Goal: Transaction & Acquisition: Book appointment/travel/reservation

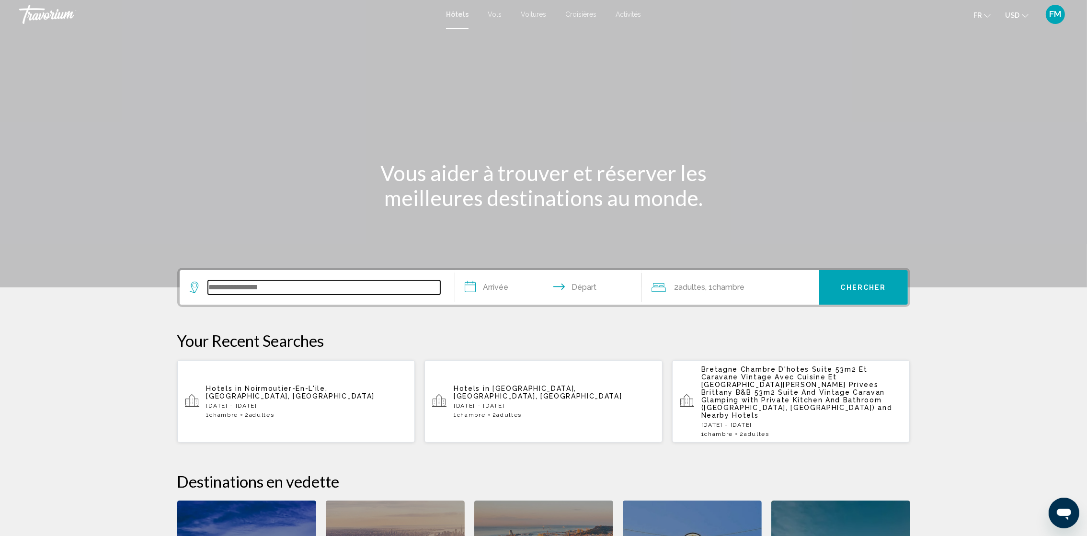
click at [219, 286] on input "Search widget" at bounding box center [324, 287] width 232 height 14
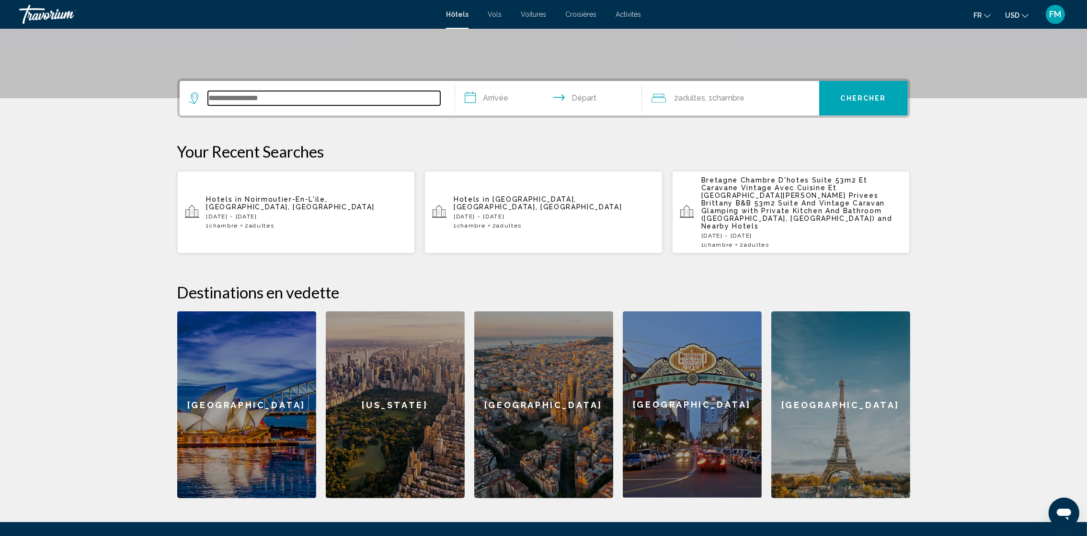
scroll to position [237, 0]
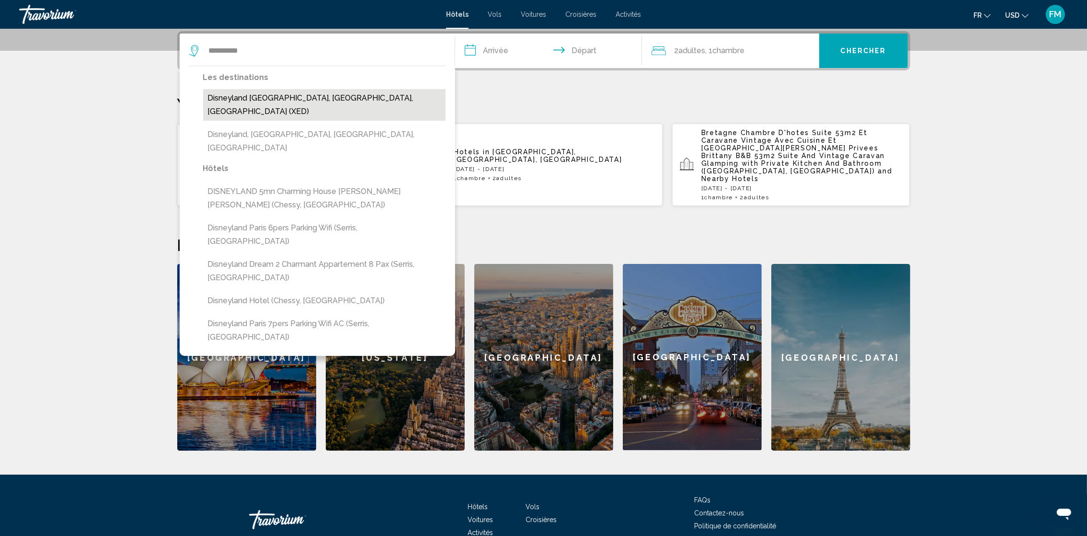
click at [239, 100] on button "Disneyland [GEOGRAPHIC_DATA], [GEOGRAPHIC_DATA], [GEOGRAPHIC_DATA] (XED)" at bounding box center [324, 105] width 242 height 32
type input "**********"
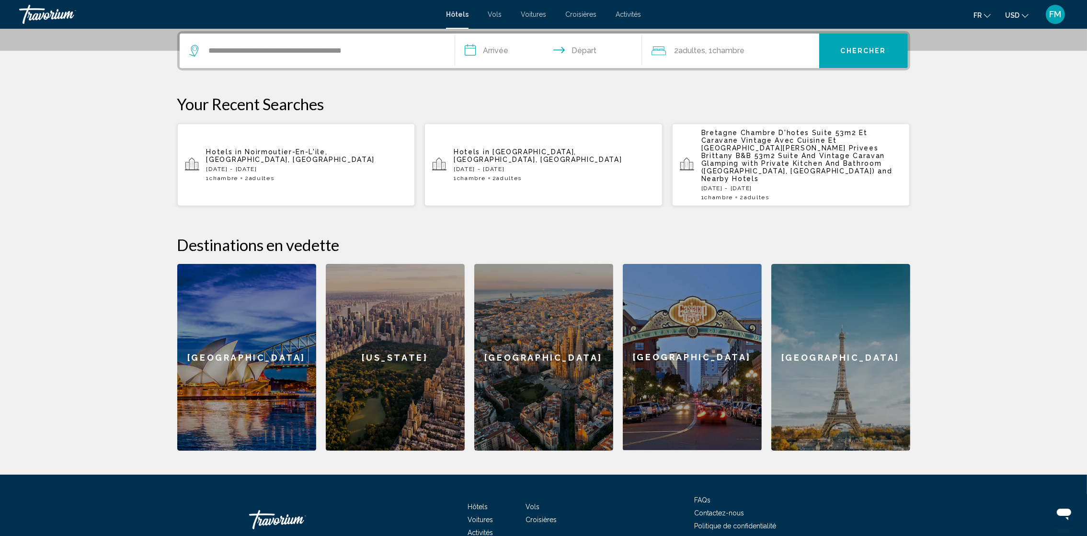
click at [496, 49] on input "**********" at bounding box center [550, 52] width 191 height 37
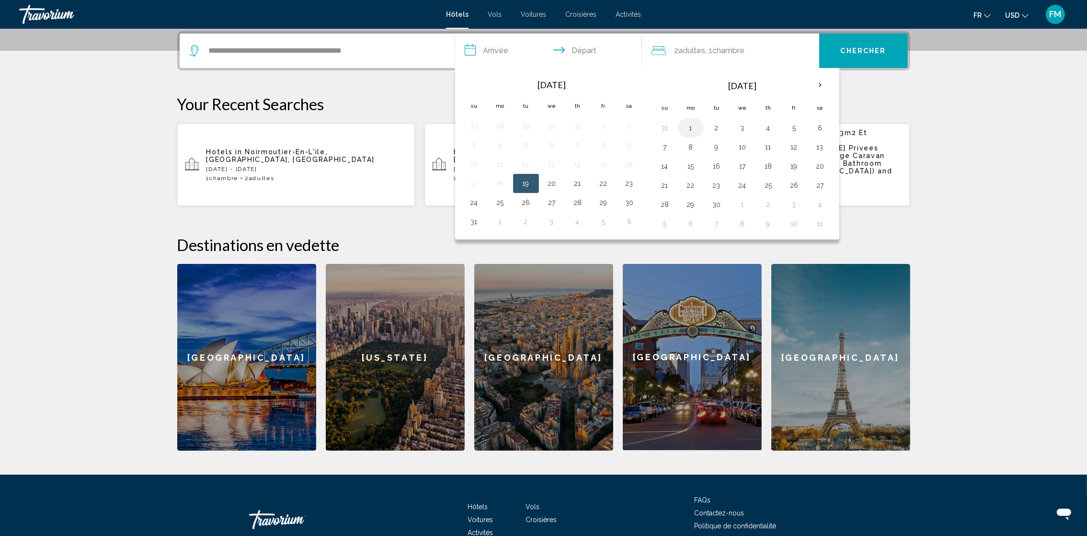
click at [688, 129] on button "1" at bounding box center [690, 127] width 15 height 13
click at [745, 127] on button "3" at bounding box center [742, 127] width 15 height 13
type input "**********"
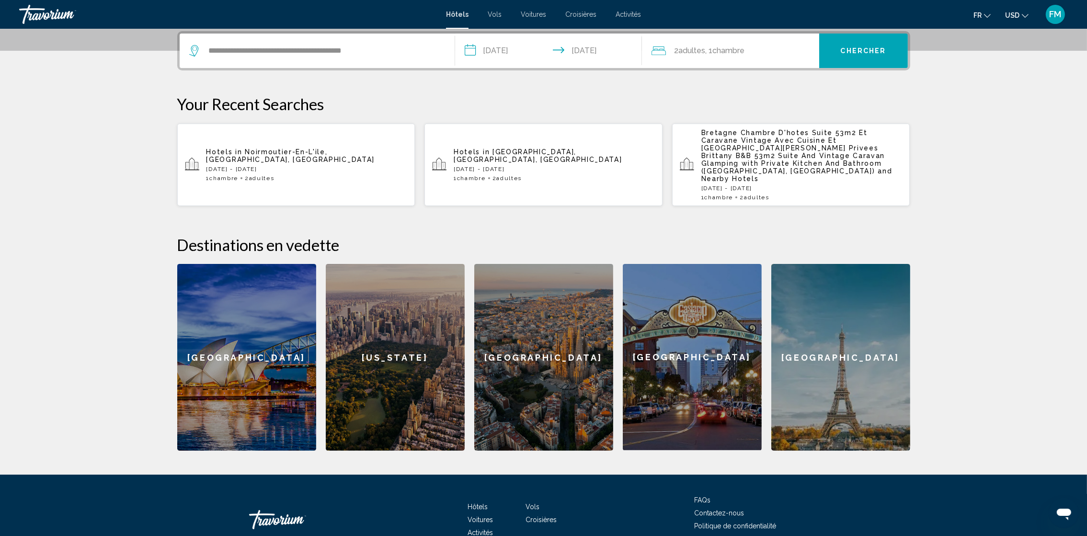
click at [728, 55] on span ", 1 Chambre pièces" at bounding box center [724, 50] width 39 height 13
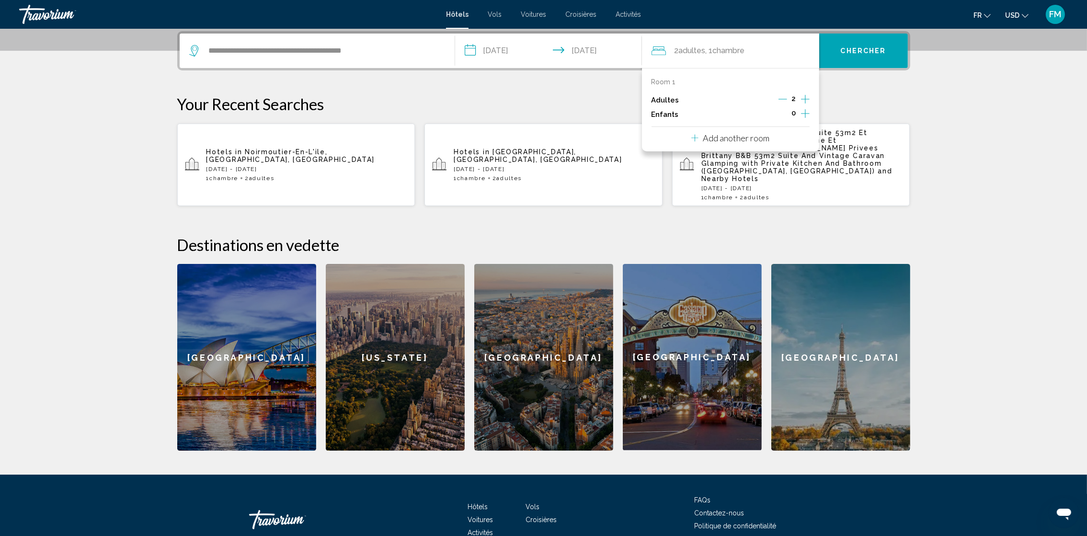
click at [806, 113] on icon "Increment children" at bounding box center [805, 113] width 9 height 9
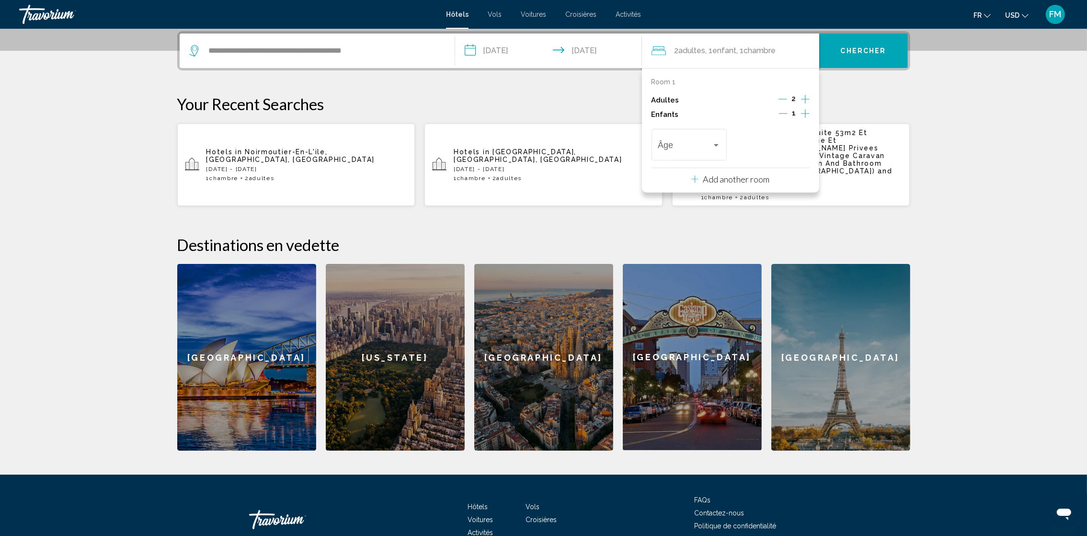
click at [859, 52] on span "Chercher" at bounding box center [862, 51] width 45 height 8
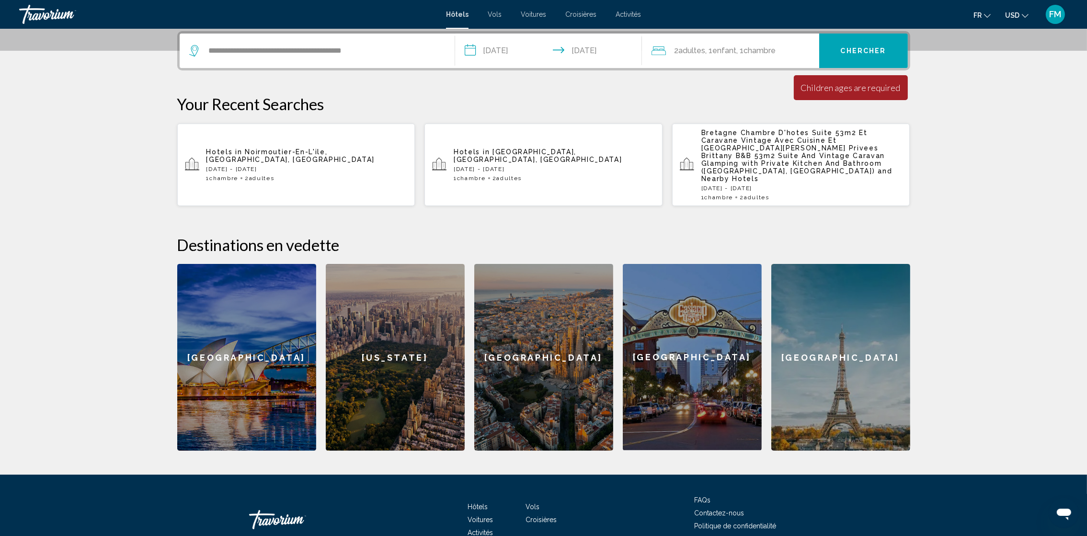
click at [714, 52] on span ", 1 Enfant Enfants" at bounding box center [720, 50] width 31 height 13
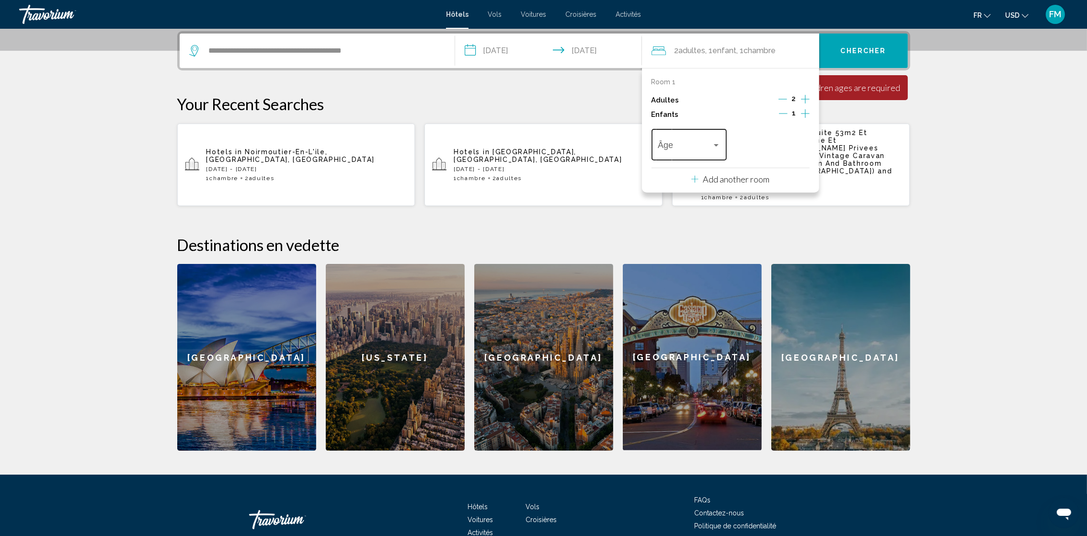
click at [714, 146] on div "Travelers: 2 adults, 1 child" at bounding box center [716, 145] width 5 height 2
click at [668, 246] on span "6" at bounding box center [688, 245] width 63 height 26
click at [924, 88] on div "**********" at bounding box center [543, 240] width 771 height 419
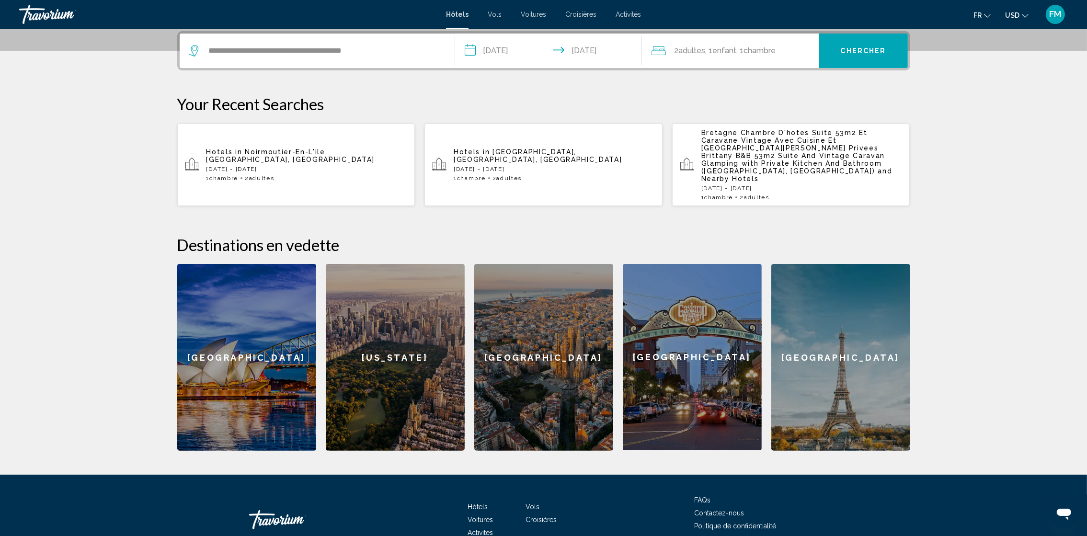
click at [855, 52] on span "Chercher" at bounding box center [862, 51] width 45 height 8
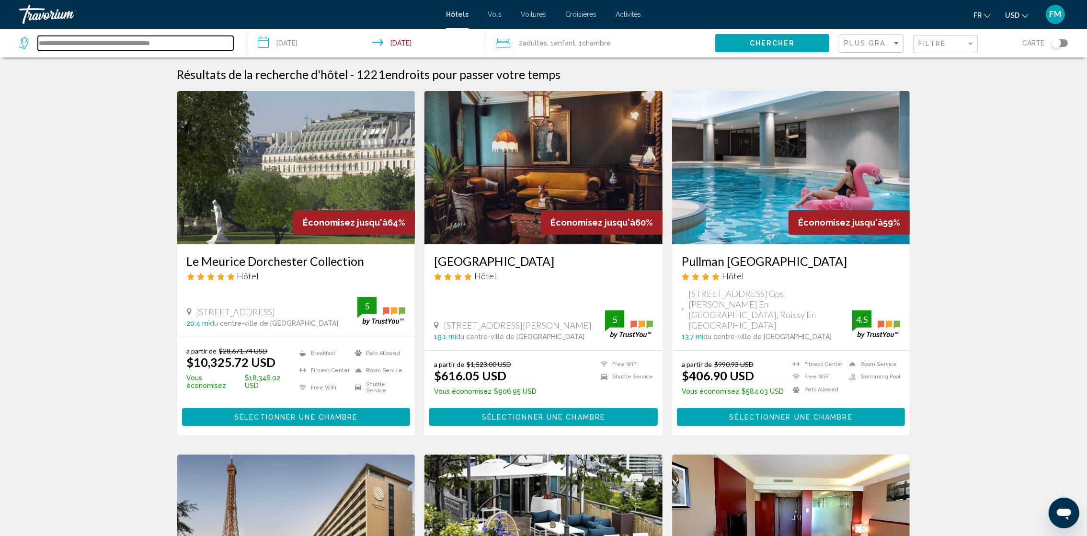
click at [44, 48] on input "**********" at bounding box center [135, 43] width 195 height 14
click at [359, 227] on div "Économisez jusqu'à 64%" at bounding box center [354, 222] width 122 height 24
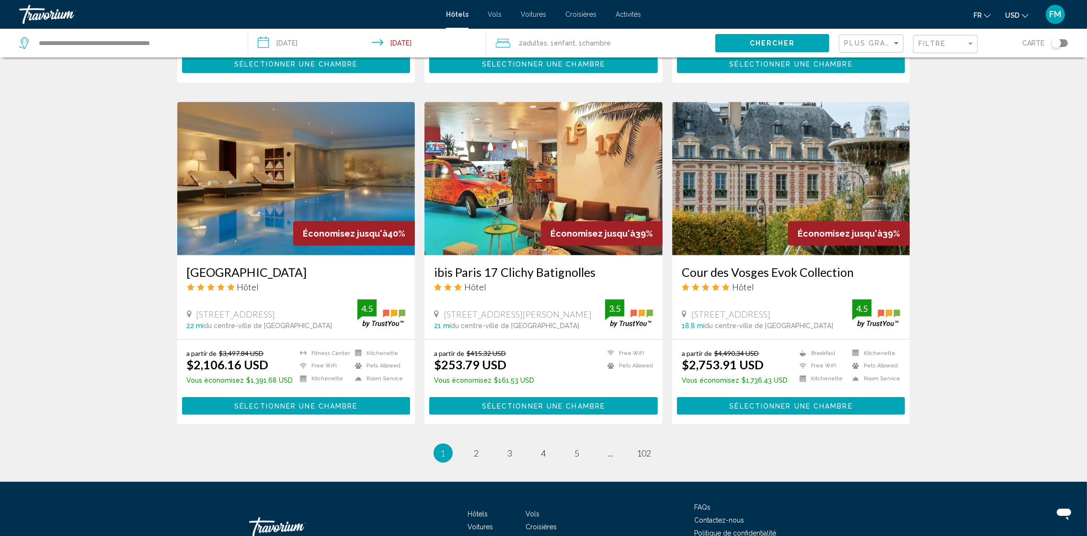
scroll to position [1089, 0]
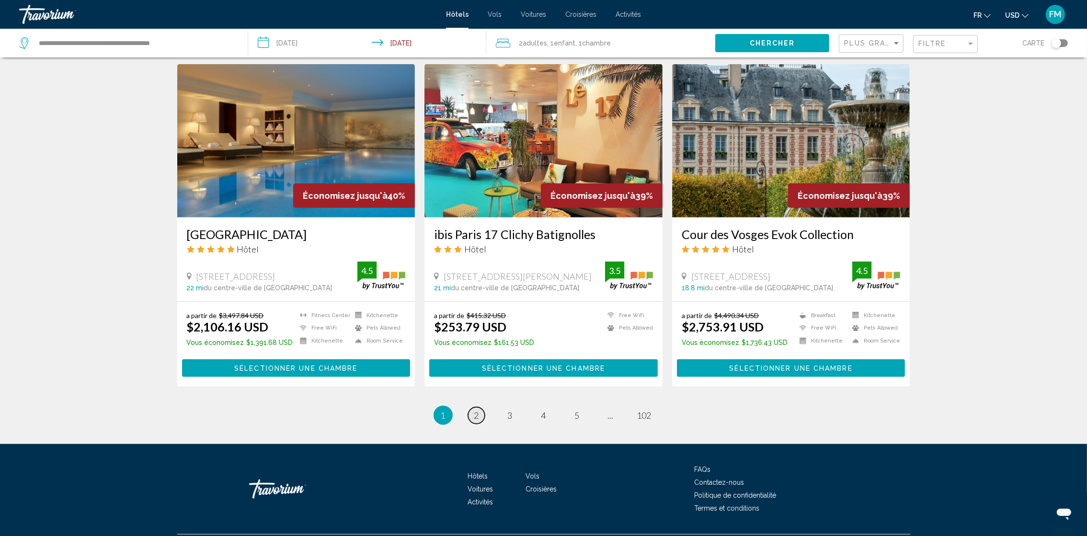
click at [481, 407] on link "page 2" at bounding box center [476, 415] width 17 height 17
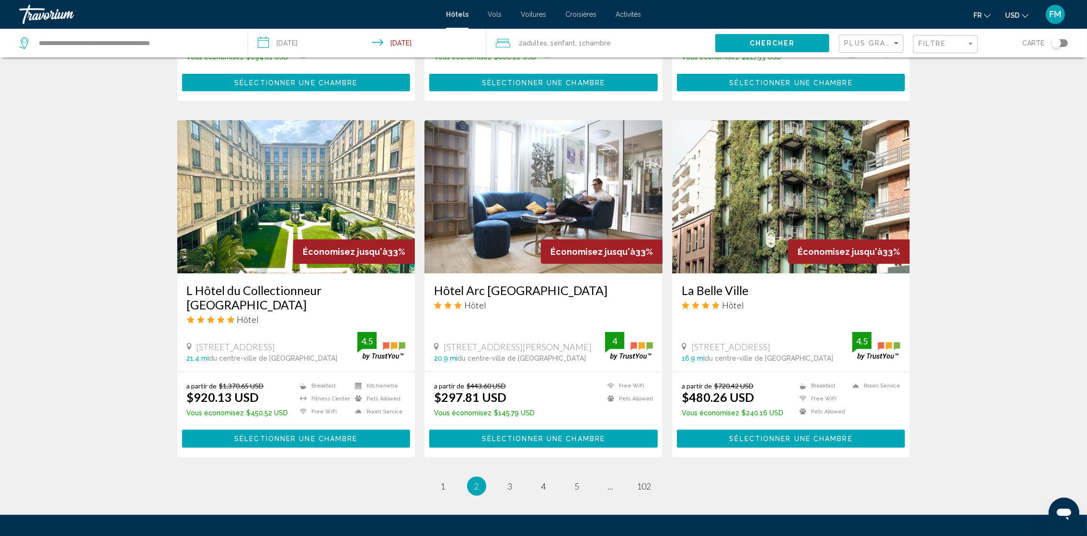
scroll to position [1077, 0]
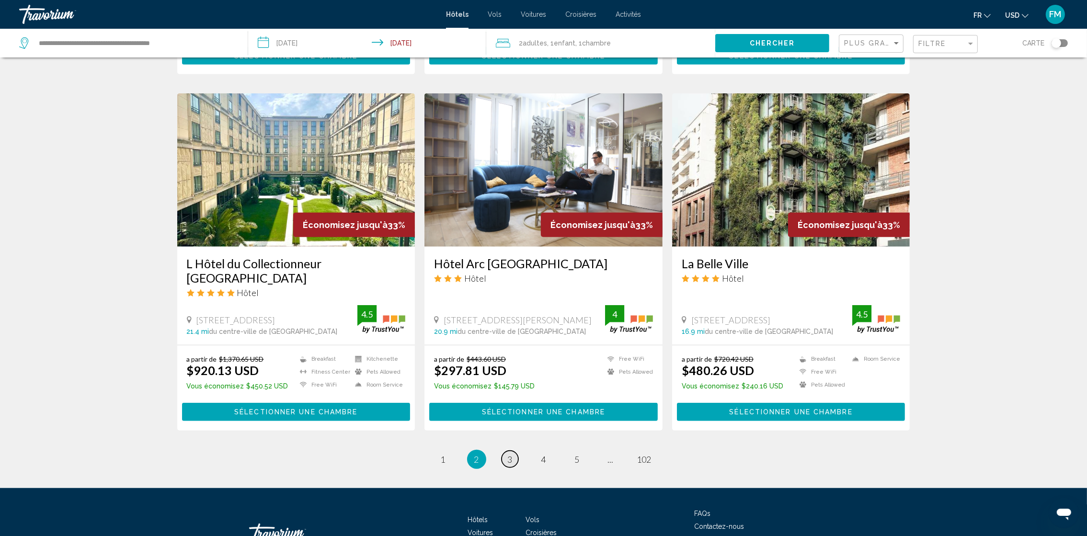
click at [511, 454] on span "3" at bounding box center [510, 459] width 5 height 11
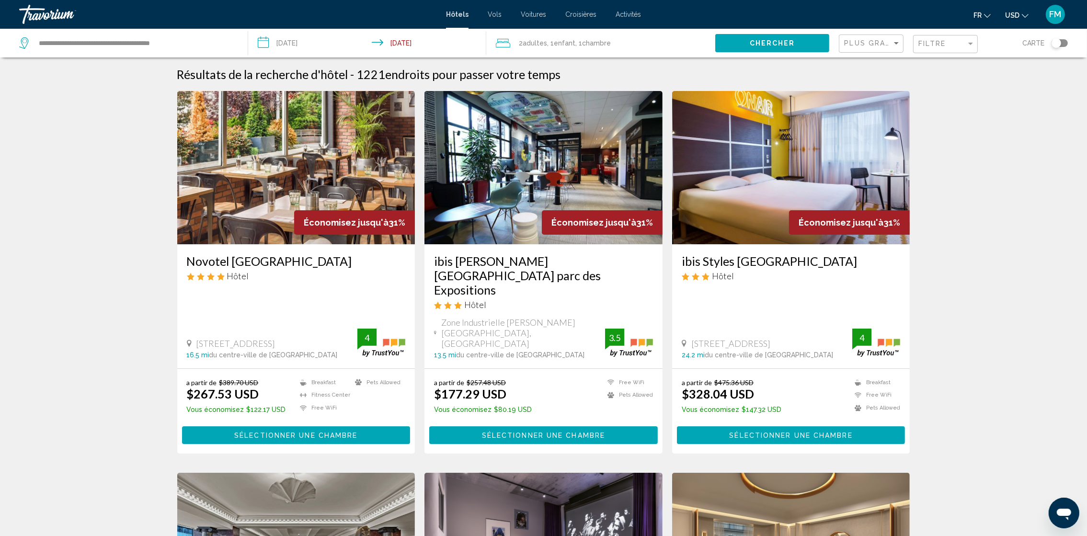
click at [38, 41] on input "**********" at bounding box center [135, 43] width 195 height 14
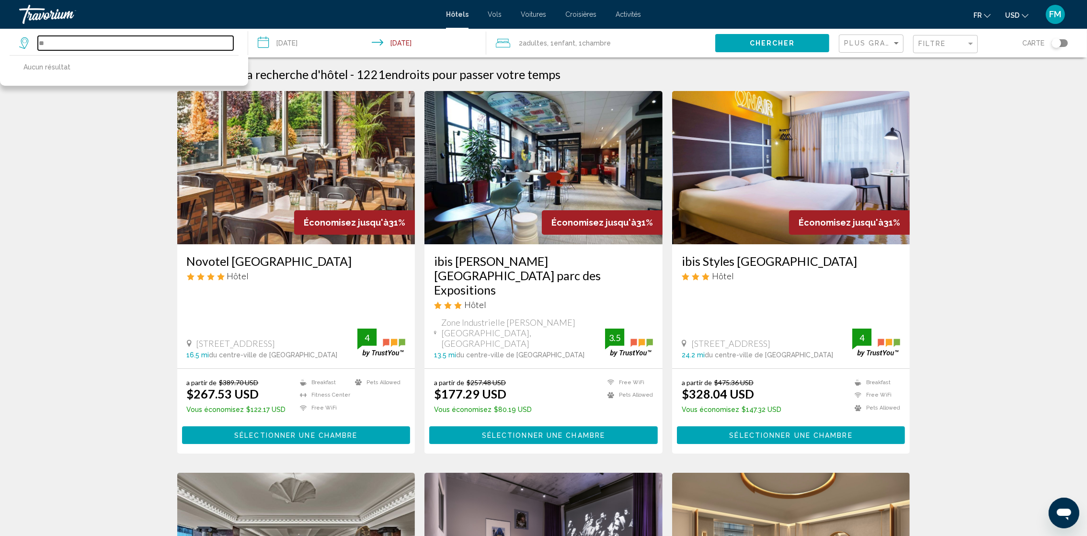
type input "*"
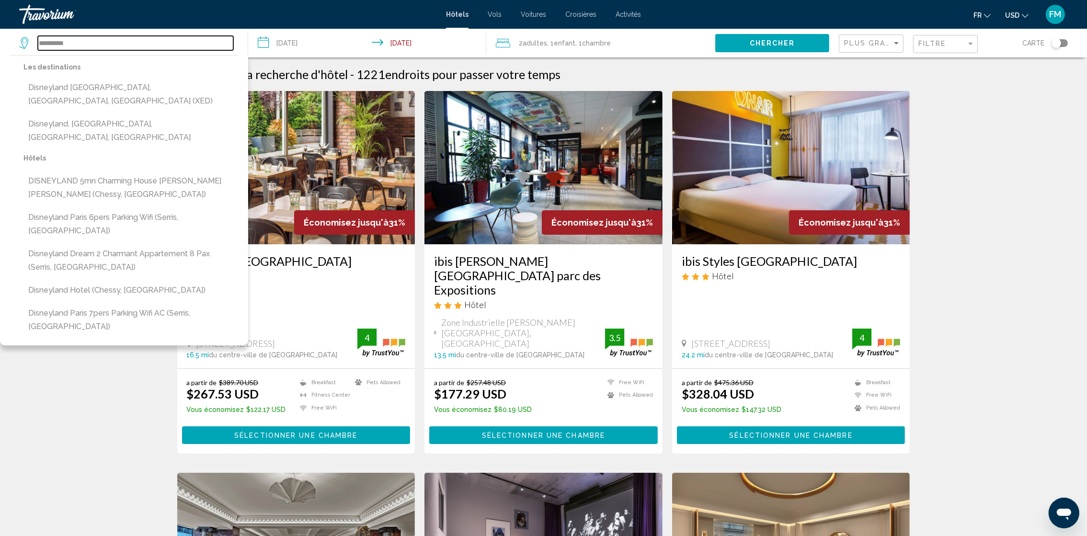
type input "**********"
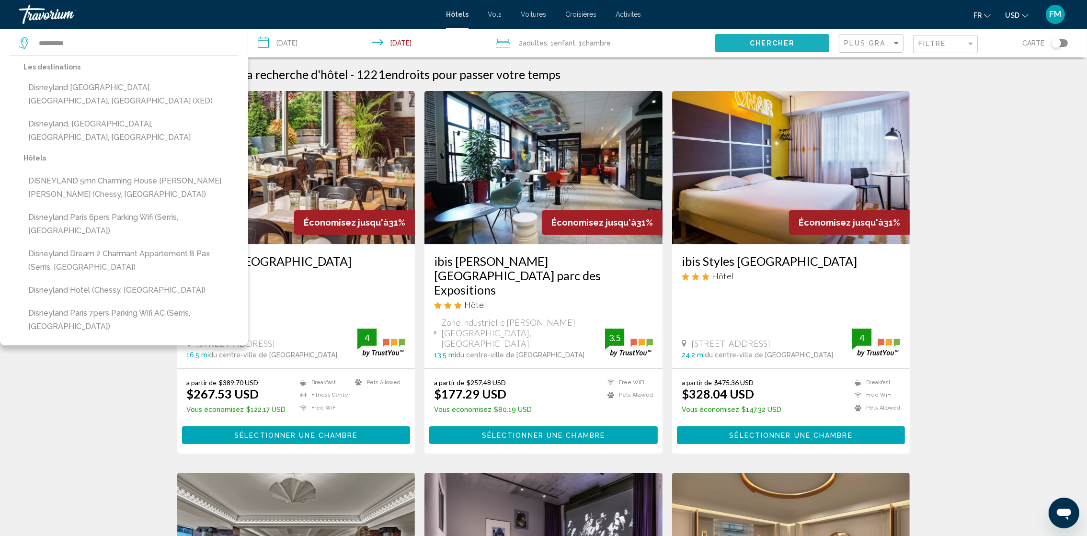
click at [766, 38] on button "Chercher" at bounding box center [772, 43] width 114 height 18
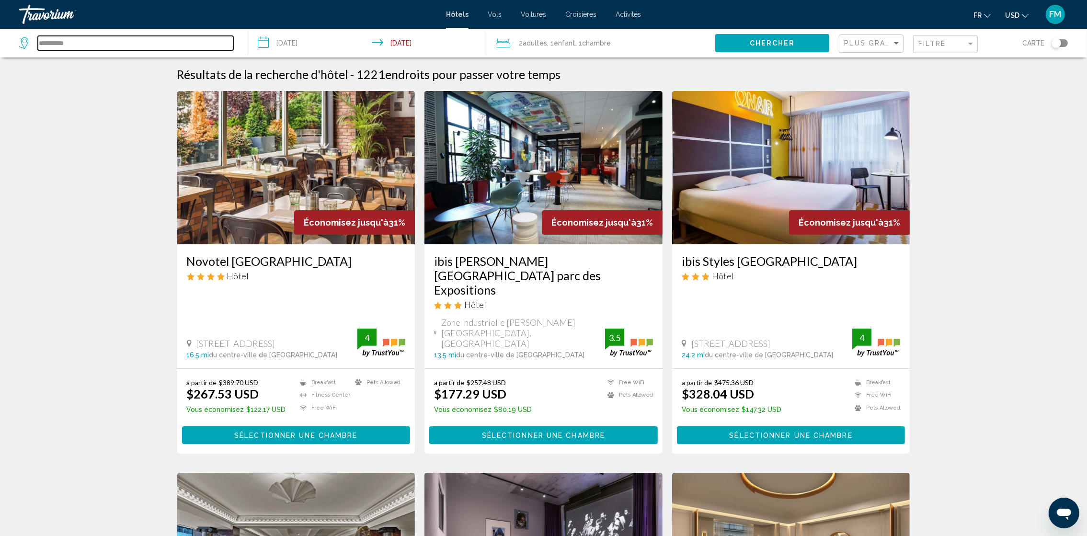
drag, startPoint x: 39, startPoint y: 36, endPoint x: 149, endPoint y: 43, distance: 110.3
click at [149, 43] on input "**********" at bounding box center [135, 43] width 195 height 14
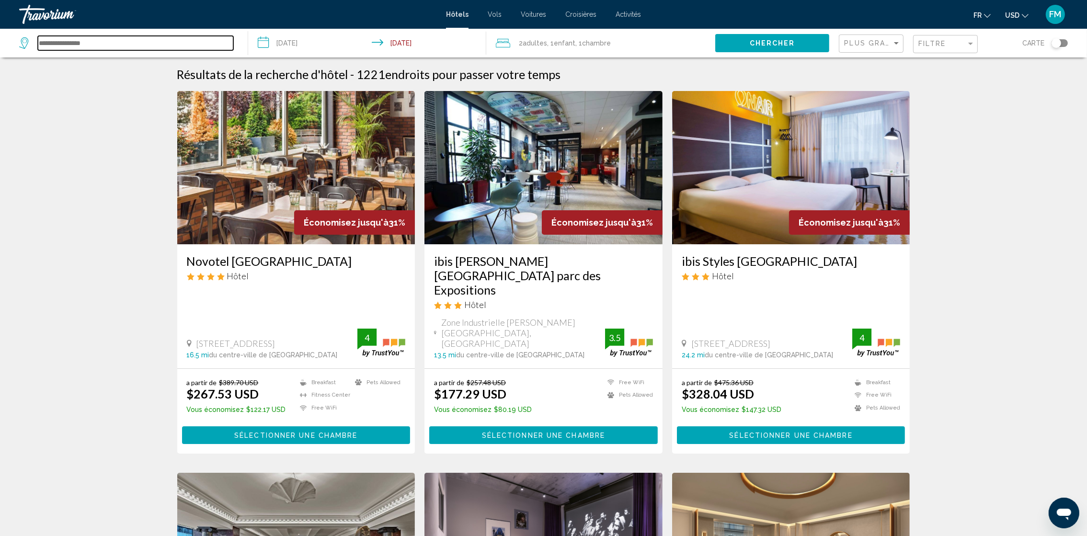
click at [44, 43] on input "Search widget" at bounding box center [135, 43] width 195 height 14
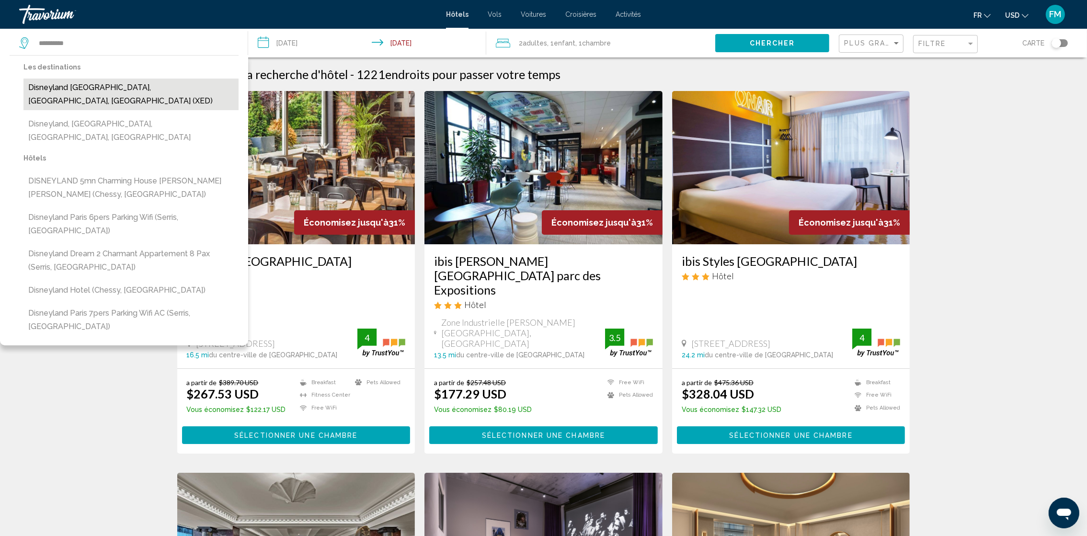
click at [64, 88] on button "Disneyland [GEOGRAPHIC_DATA], [GEOGRAPHIC_DATA], [GEOGRAPHIC_DATA] (XED)" at bounding box center [130, 95] width 215 height 32
type input "**********"
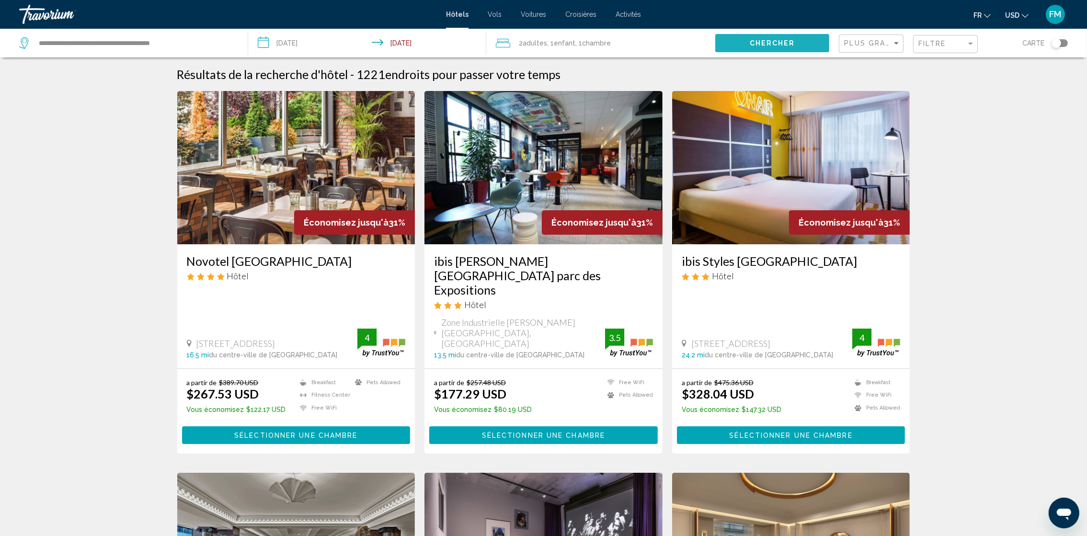
click at [777, 40] on span "Chercher" at bounding box center [771, 44] width 45 height 8
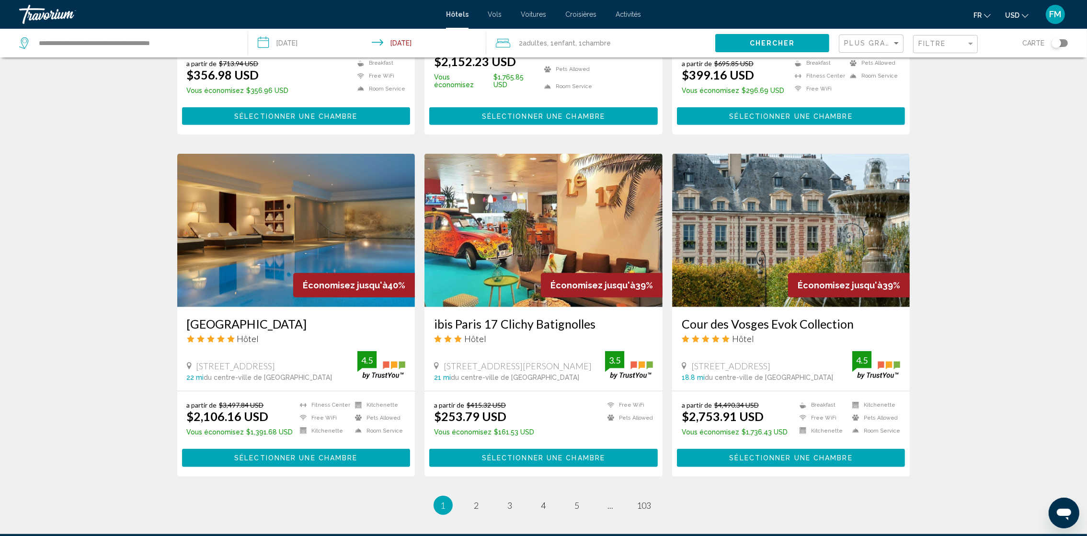
scroll to position [1089, 0]
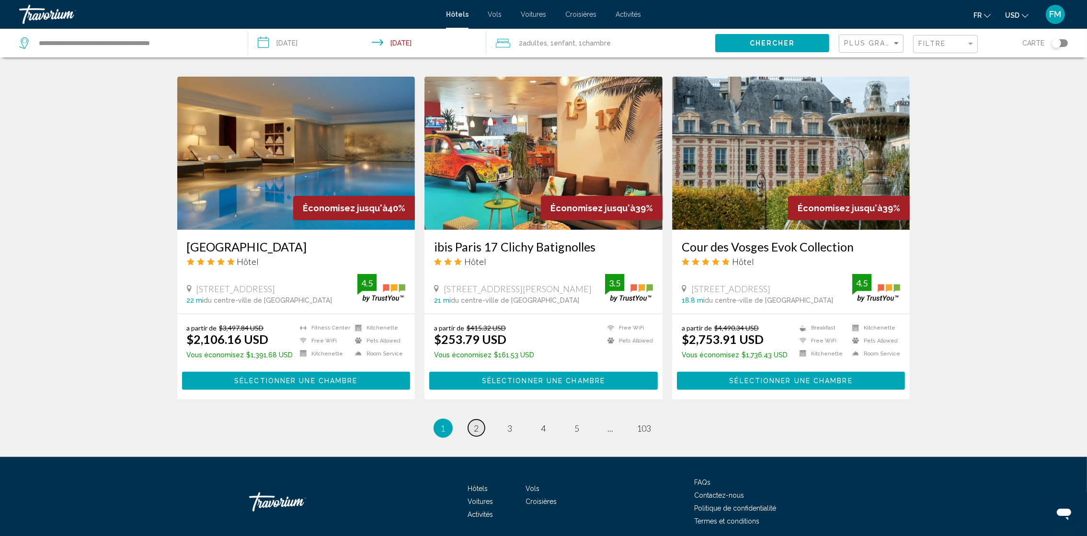
click at [482, 419] on link "page 2" at bounding box center [476, 427] width 17 height 17
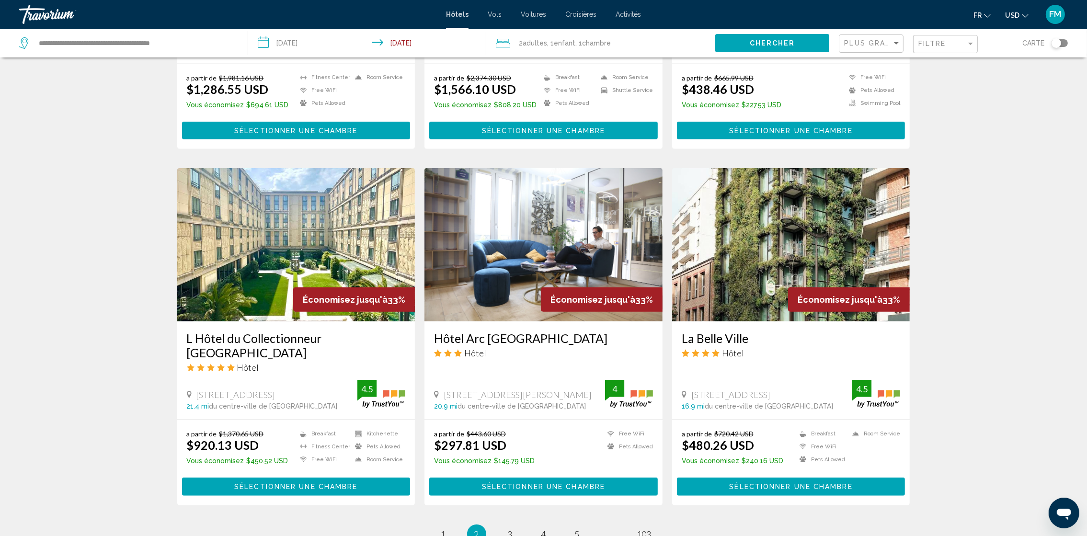
scroll to position [1077, 0]
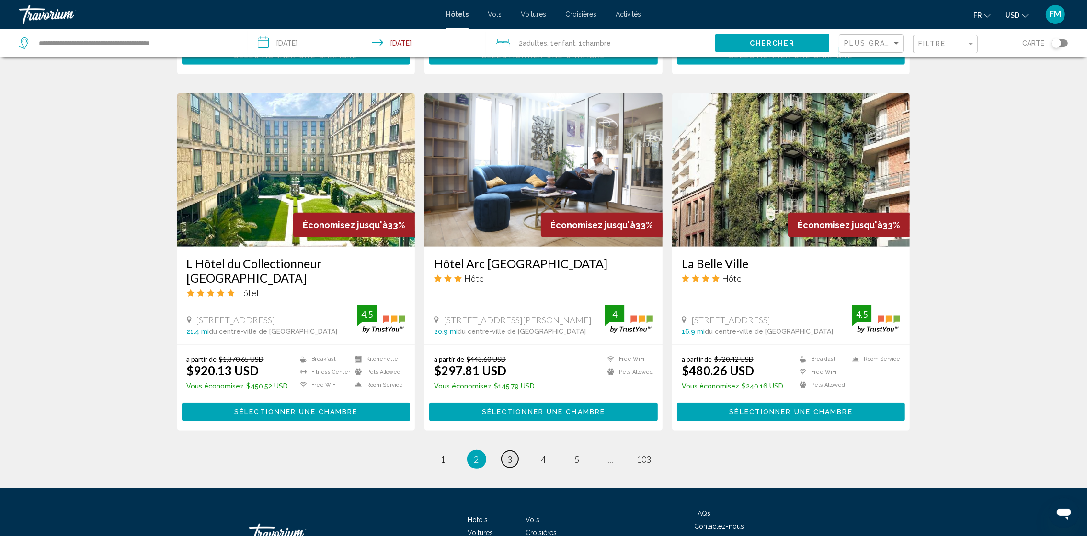
click at [505, 451] on link "page 3" at bounding box center [509, 459] width 17 height 17
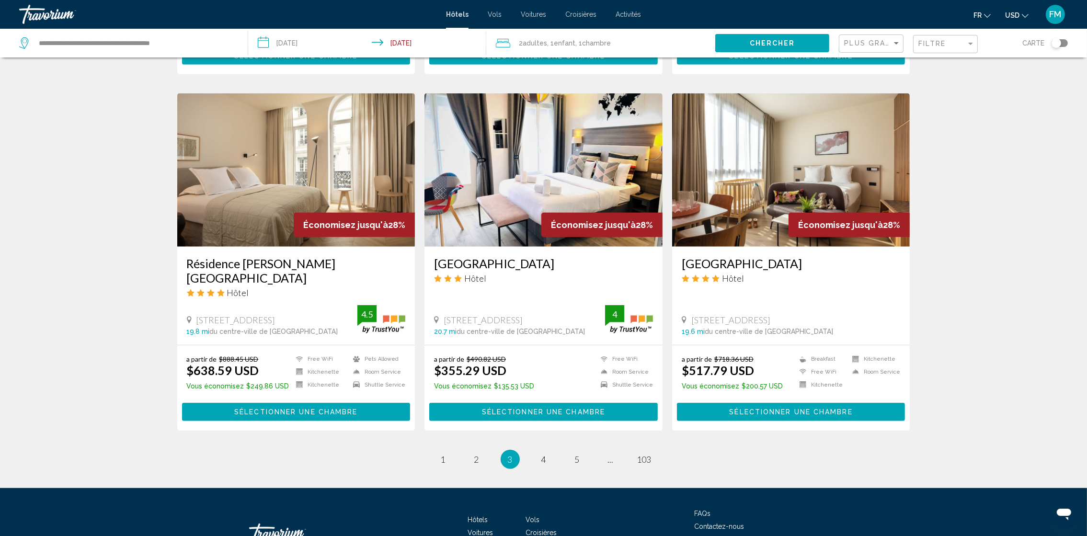
scroll to position [1107, 0]
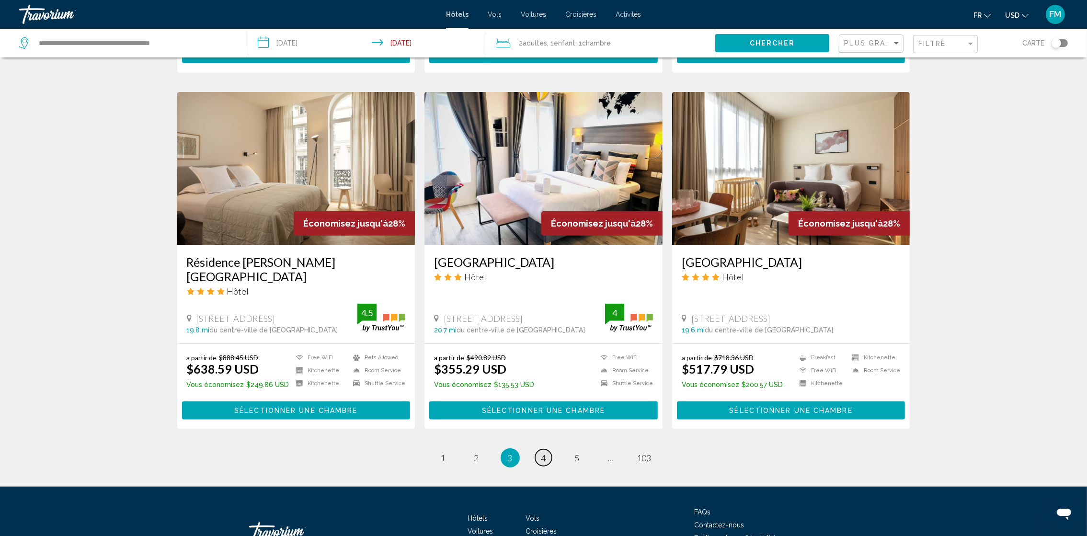
click at [546, 449] on link "page 4" at bounding box center [543, 457] width 17 height 17
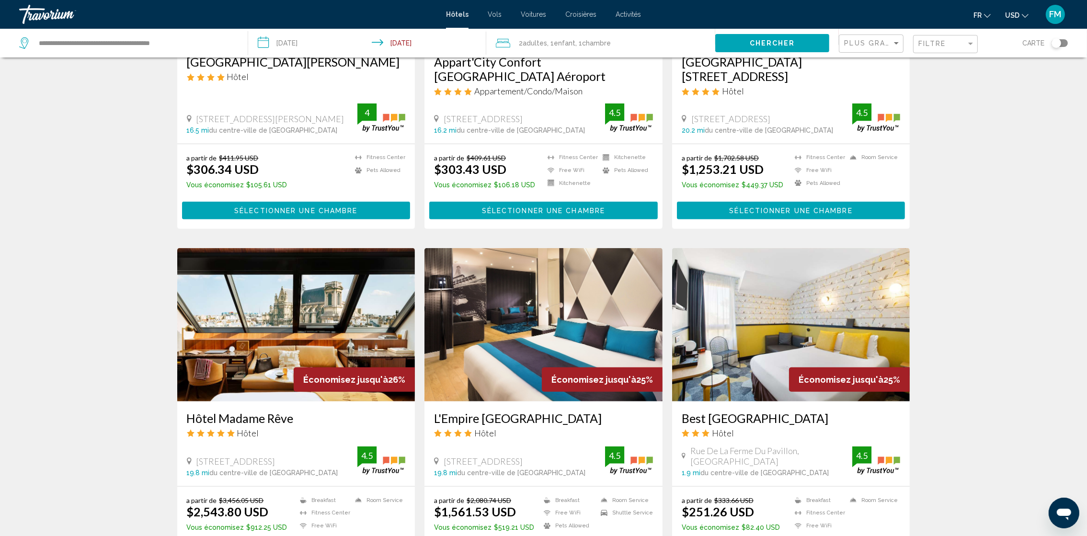
scroll to position [1077, 0]
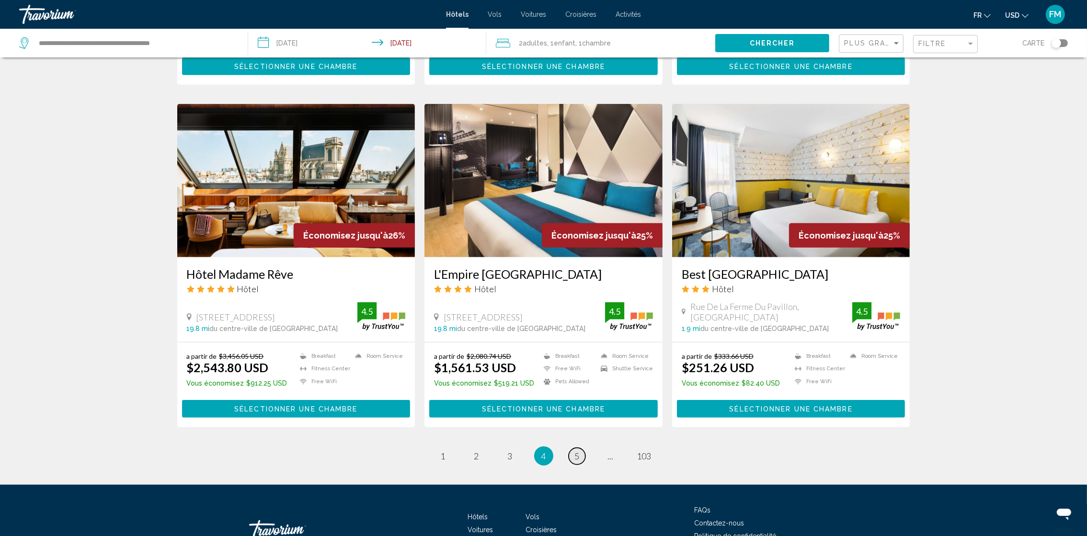
click at [577, 451] on span "5" at bounding box center [577, 456] width 5 height 11
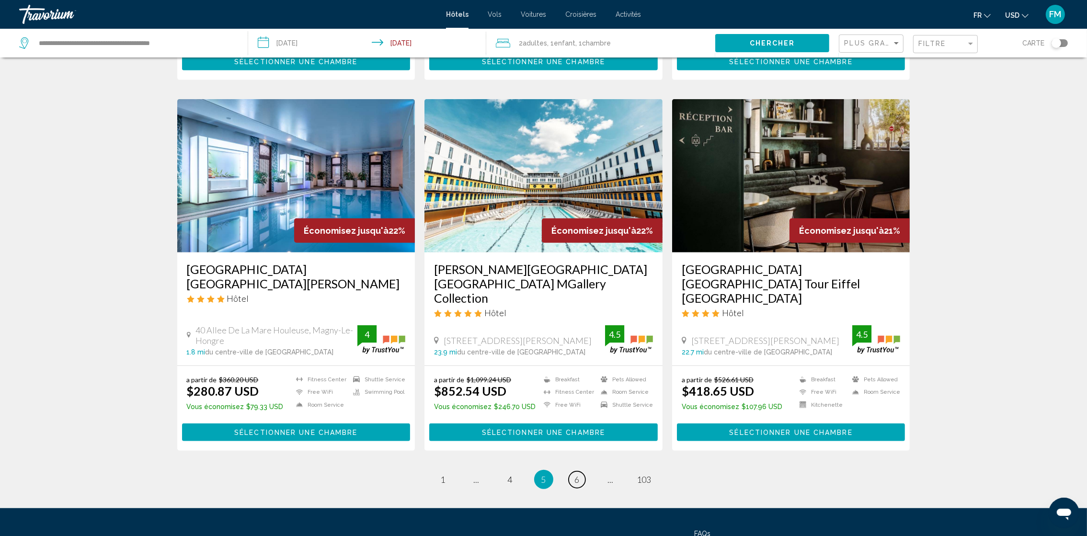
scroll to position [1077, 0]
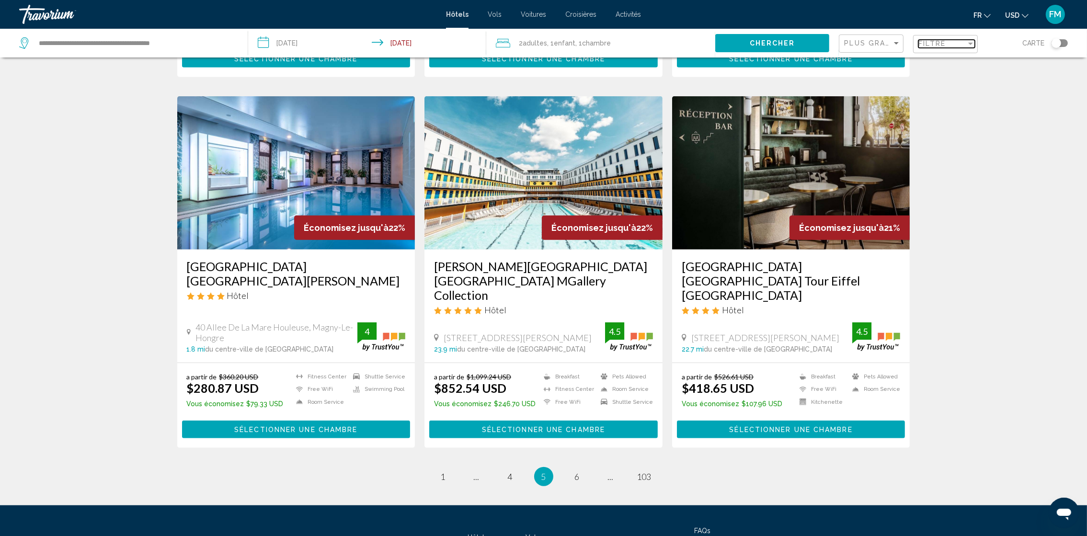
click at [953, 46] on div "Filtre" at bounding box center [942, 44] width 48 height 8
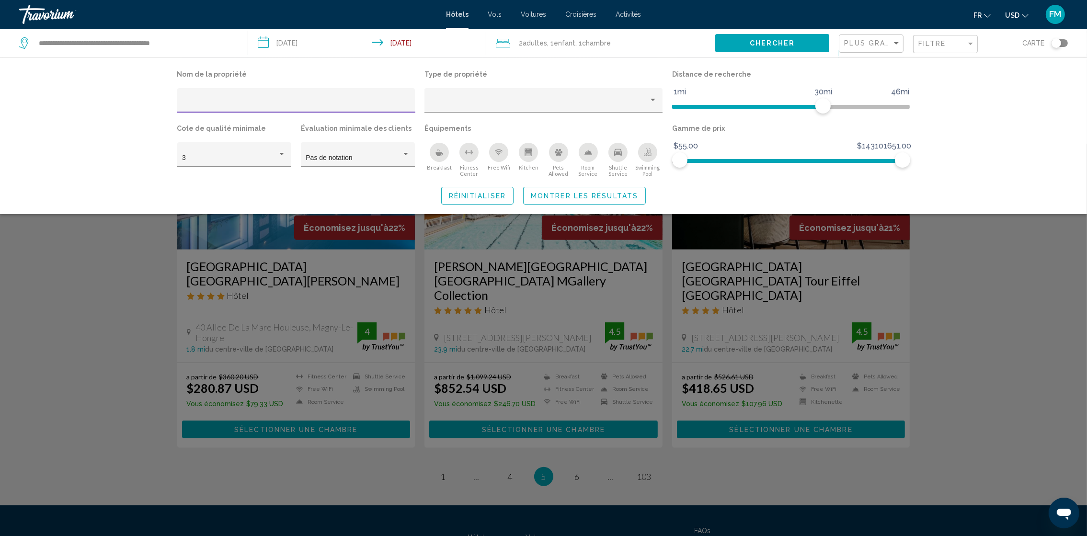
click at [193, 101] on input "Hotel Filters" at bounding box center [296, 104] width 228 height 8
click at [200, 97] on div "Hotel Filters" at bounding box center [296, 103] width 228 height 20
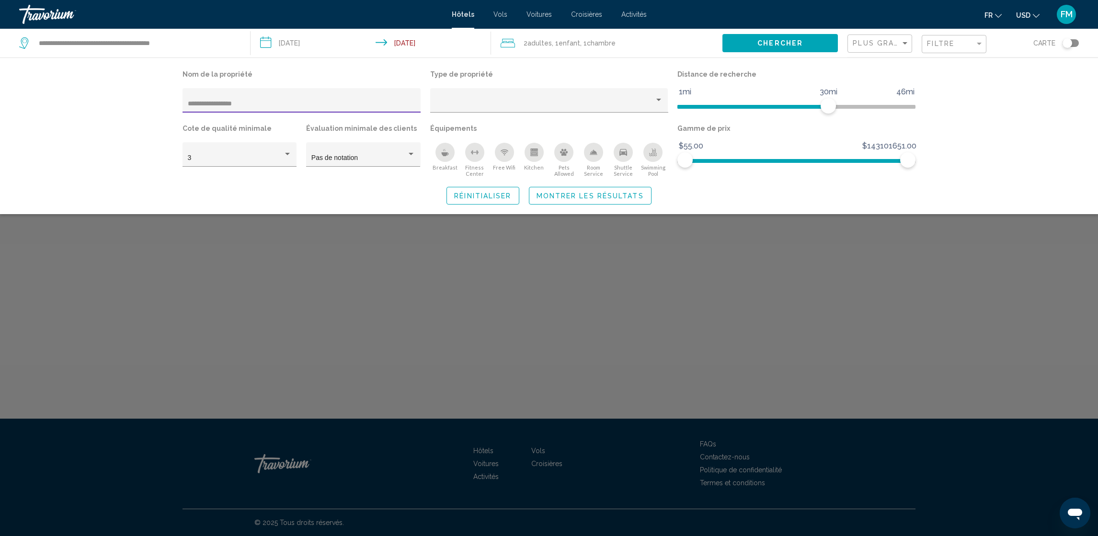
type input "**********"
click at [596, 189] on button "Montrer les résultats" at bounding box center [590, 196] width 123 height 18
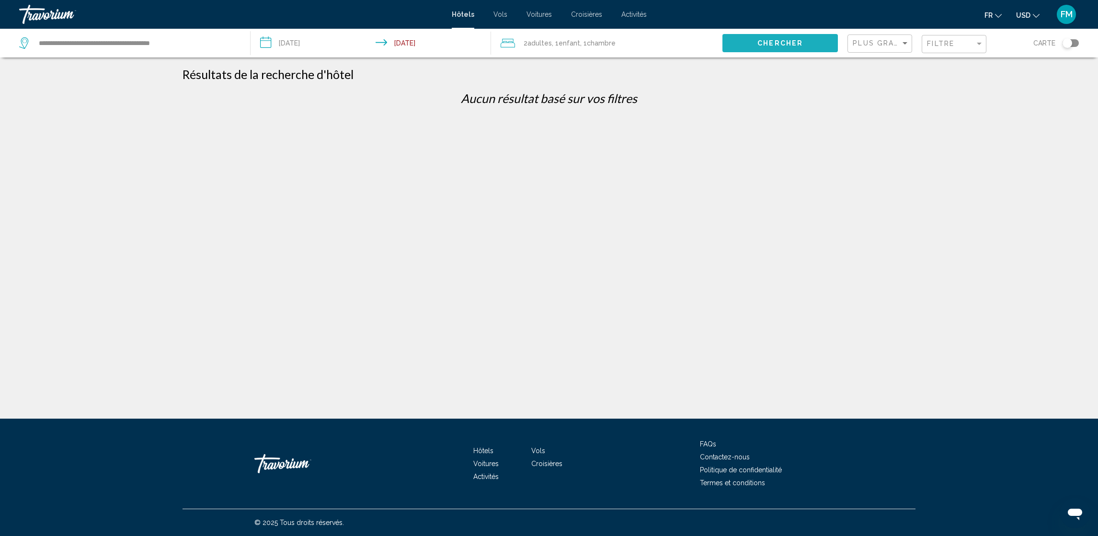
click at [784, 46] on span "Chercher" at bounding box center [779, 44] width 45 height 8
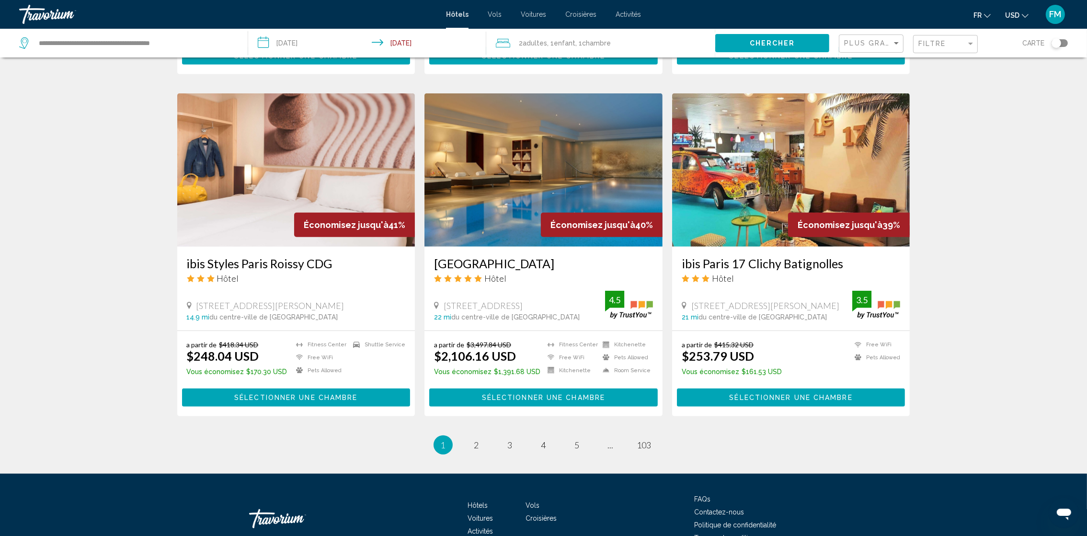
scroll to position [1077, 0]
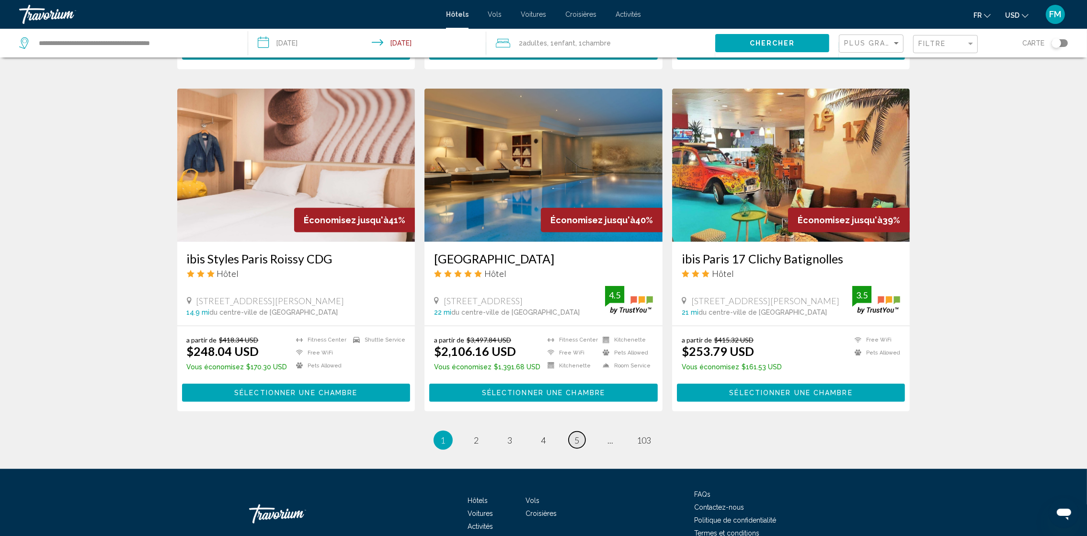
click at [578, 435] on span "5" at bounding box center [577, 440] width 5 height 11
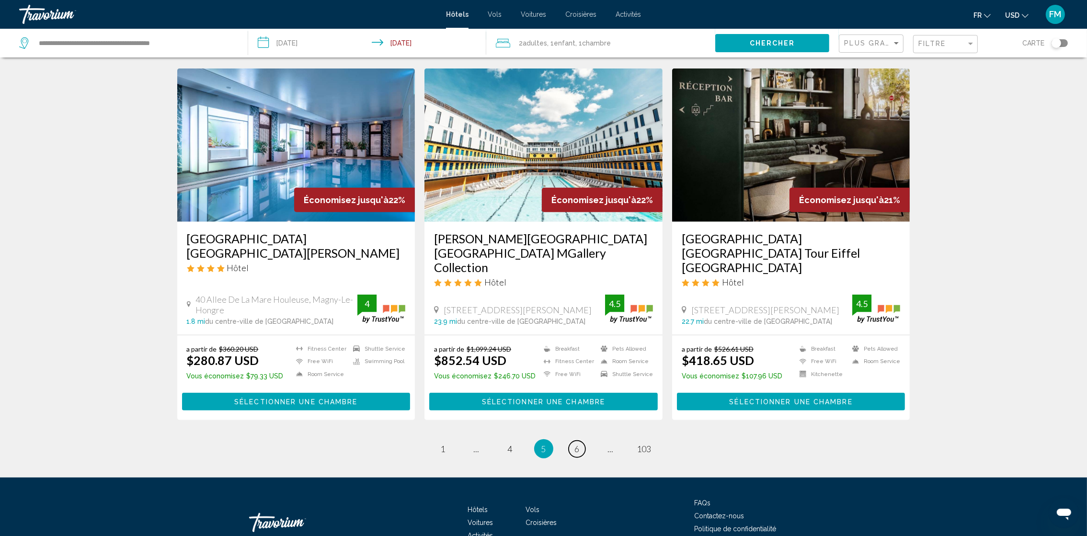
scroll to position [1106, 0]
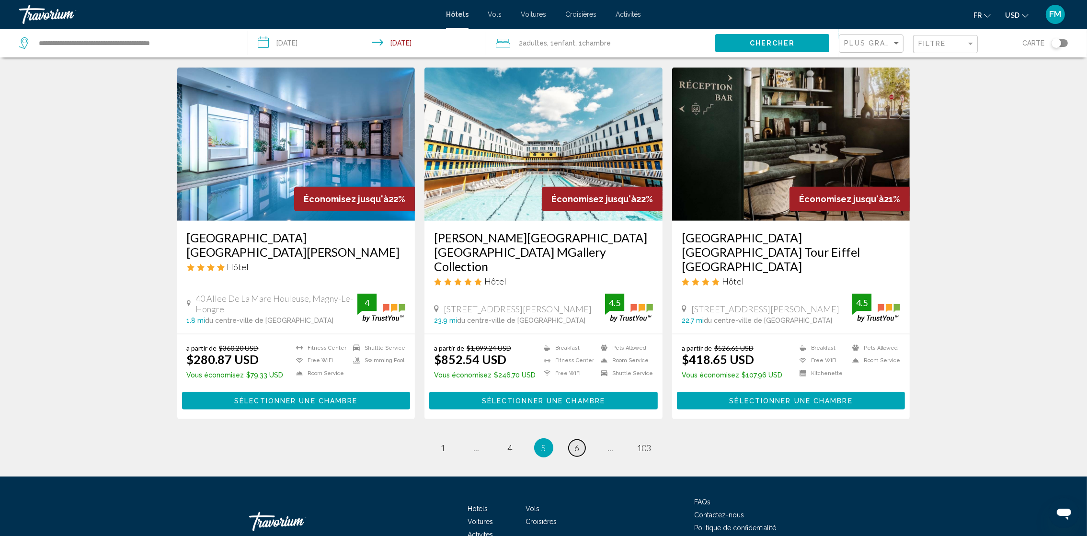
click at [578, 442] on span "6" at bounding box center [577, 447] width 5 height 11
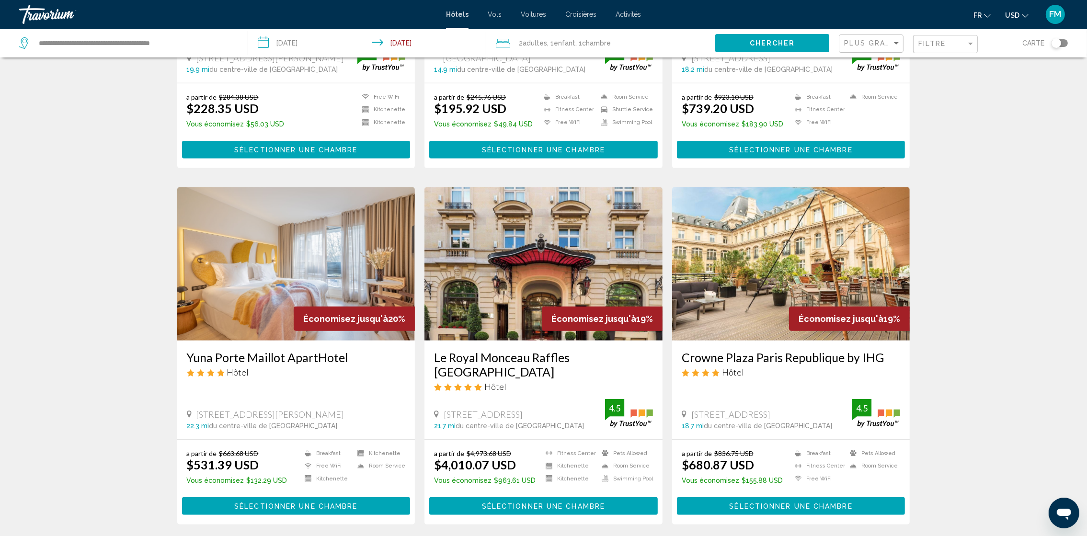
scroll to position [1006, 0]
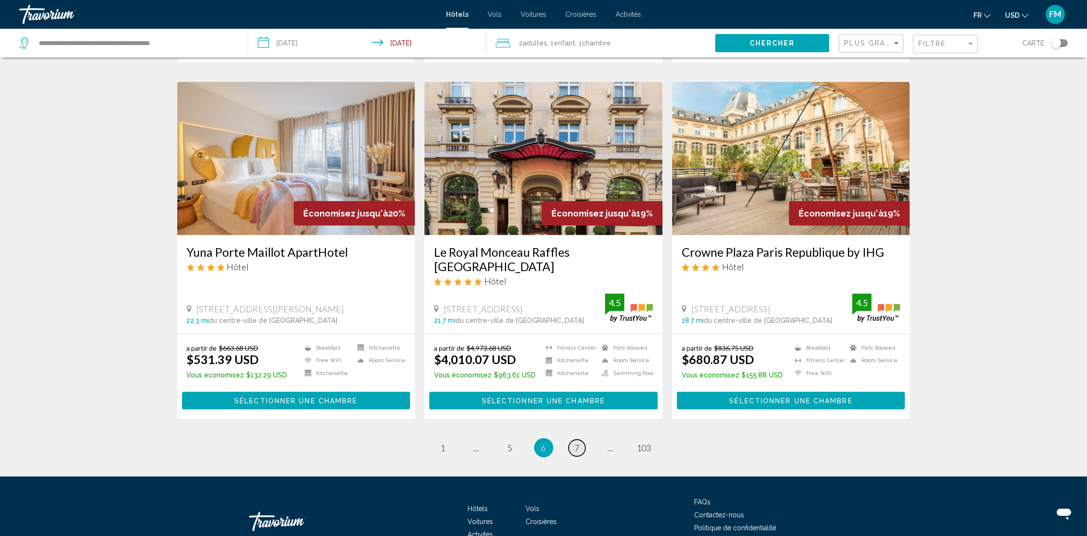
click at [576, 442] on span "7" at bounding box center [577, 447] width 5 height 11
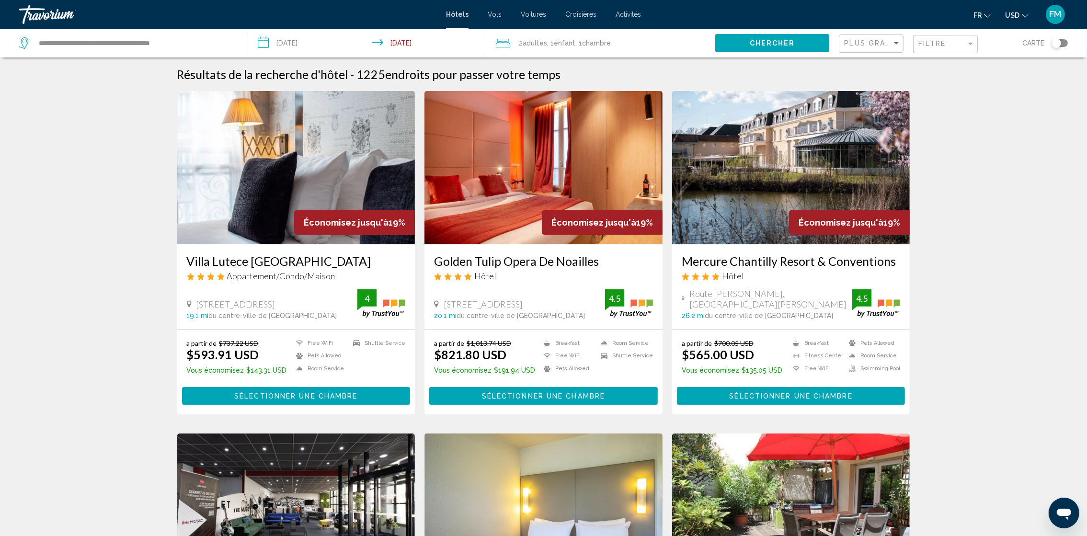
click at [1021, 11] on mat-icon "Change currency" at bounding box center [1024, 14] width 7 height 7
click at [995, 86] on button "EUR (€)" at bounding box center [997, 88] width 48 height 12
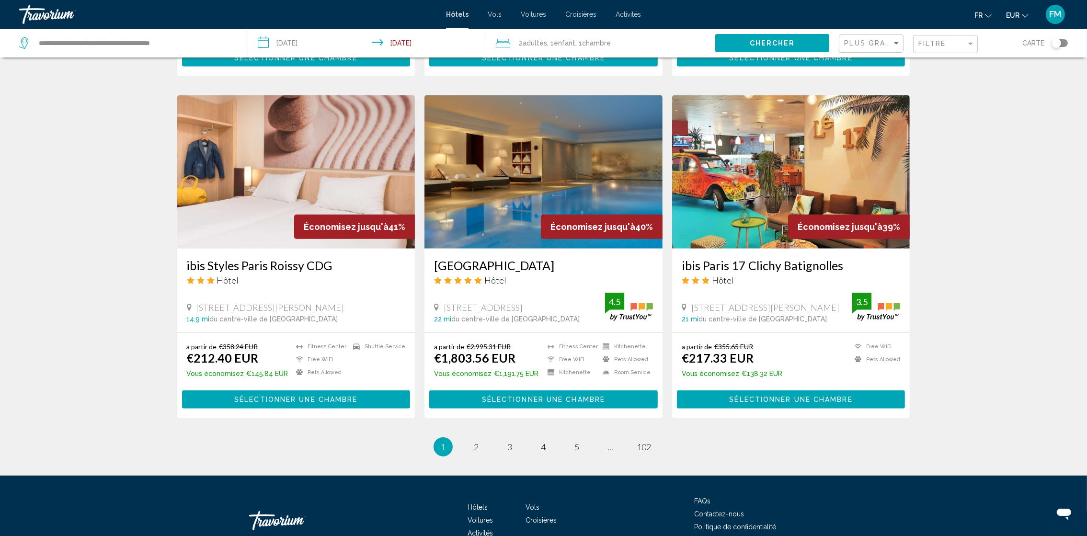
scroll to position [1089, 0]
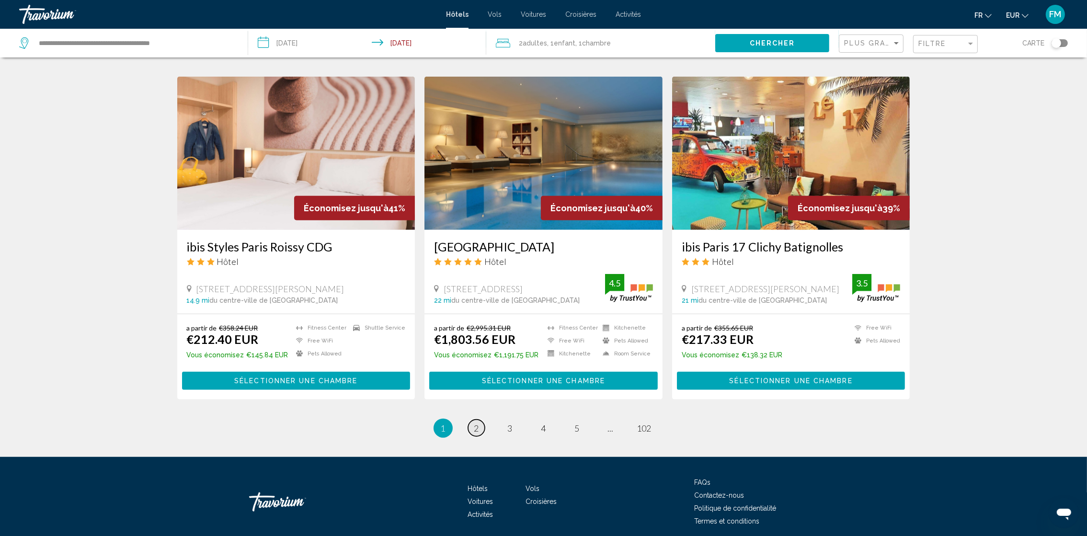
click at [478, 423] on span "2" at bounding box center [476, 428] width 5 height 11
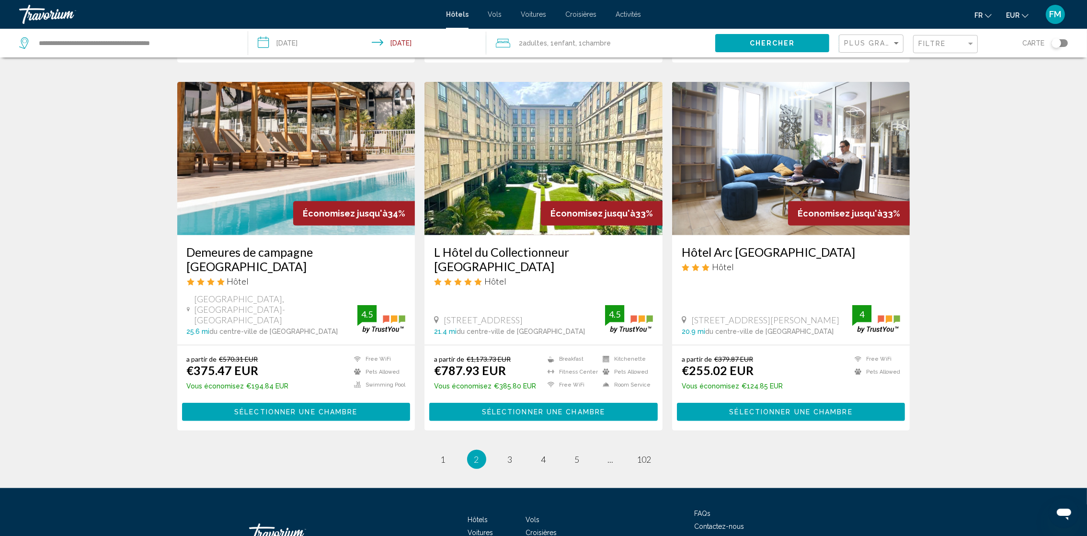
scroll to position [1107, 0]
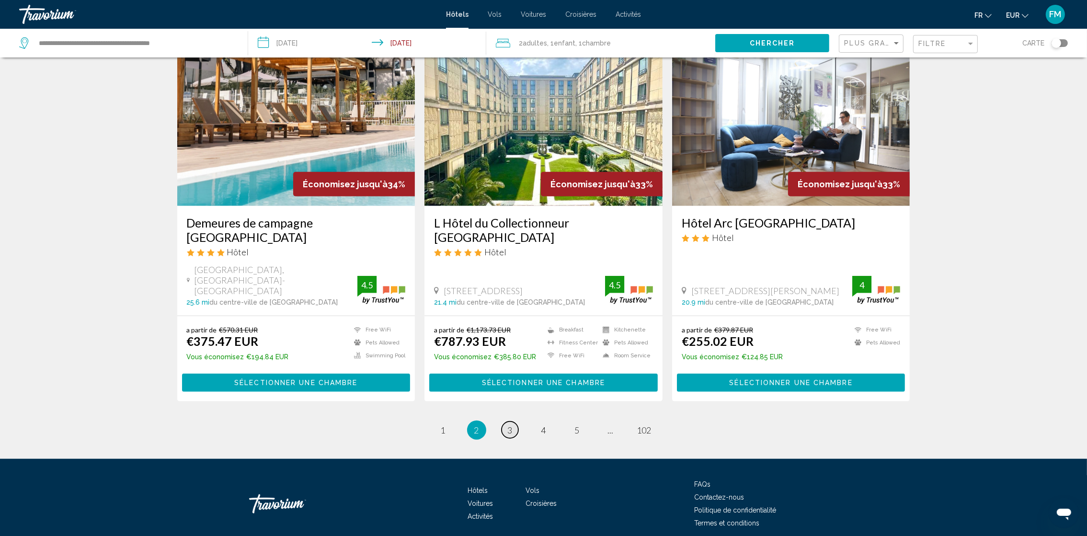
click at [512, 421] on link "page 3" at bounding box center [509, 429] width 17 height 17
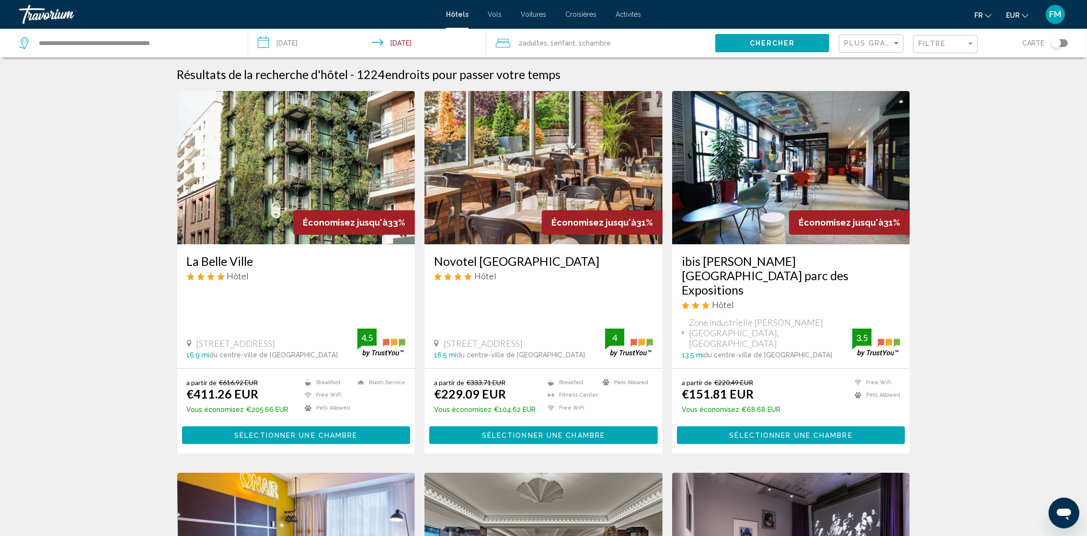
click at [707, 267] on h3 "ibis [PERSON_NAME][GEOGRAPHIC_DATA] parc des Expositions" at bounding box center [790, 275] width 219 height 43
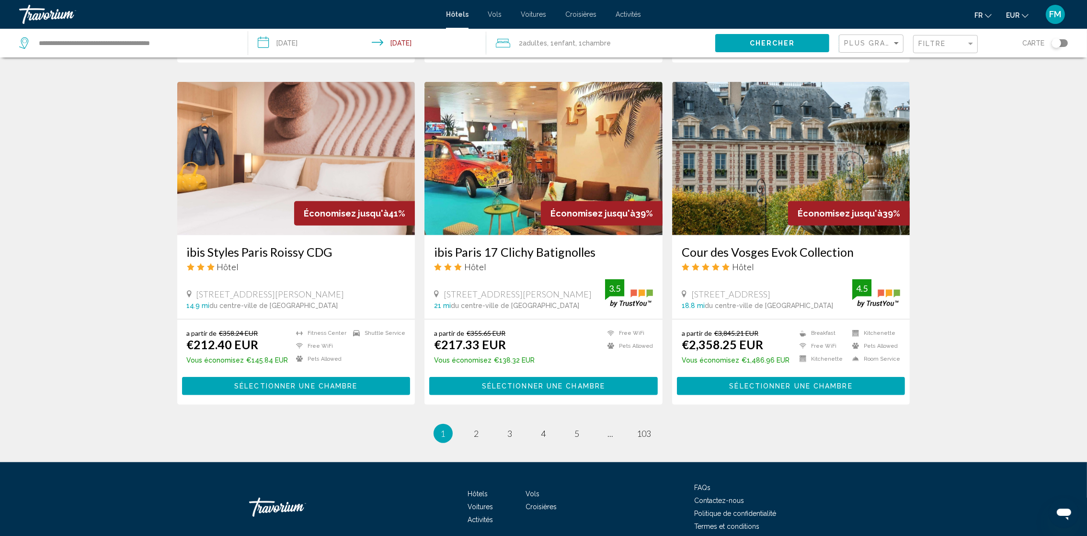
scroll to position [1089, 0]
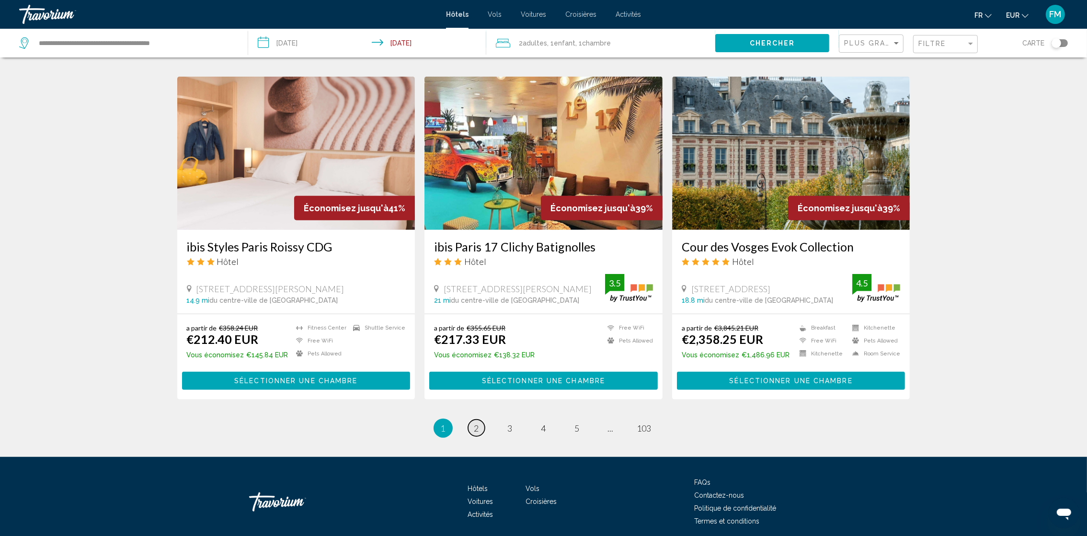
click at [470, 419] on link "page 2" at bounding box center [476, 427] width 17 height 17
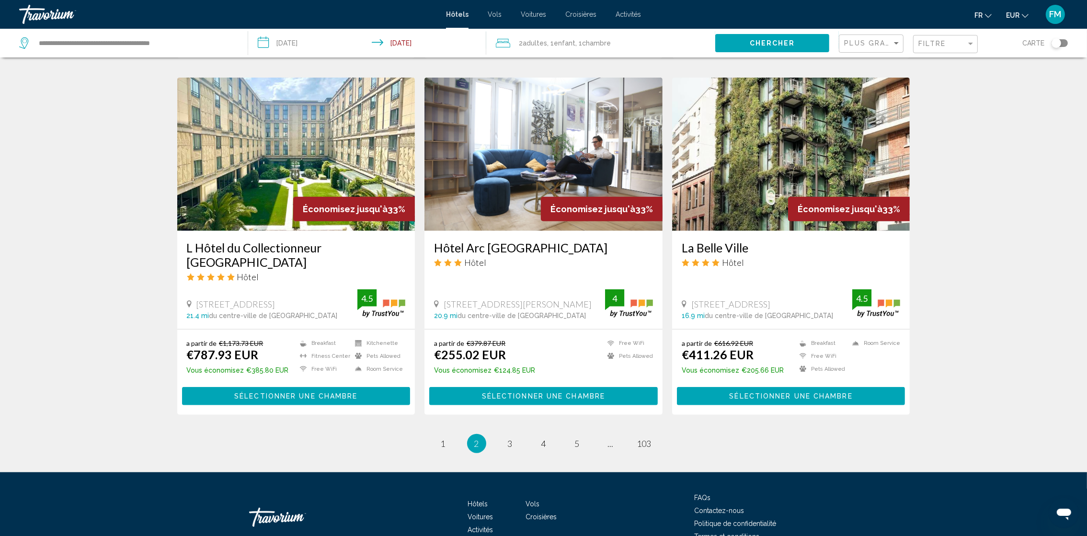
scroll to position [1107, 0]
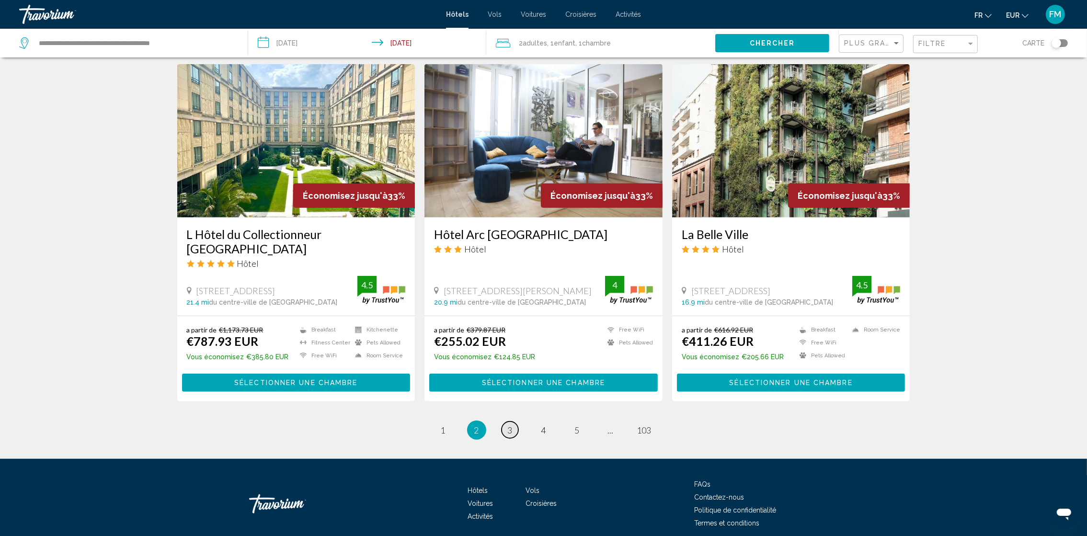
click at [509, 425] on span "3" at bounding box center [510, 430] width 5 height 11
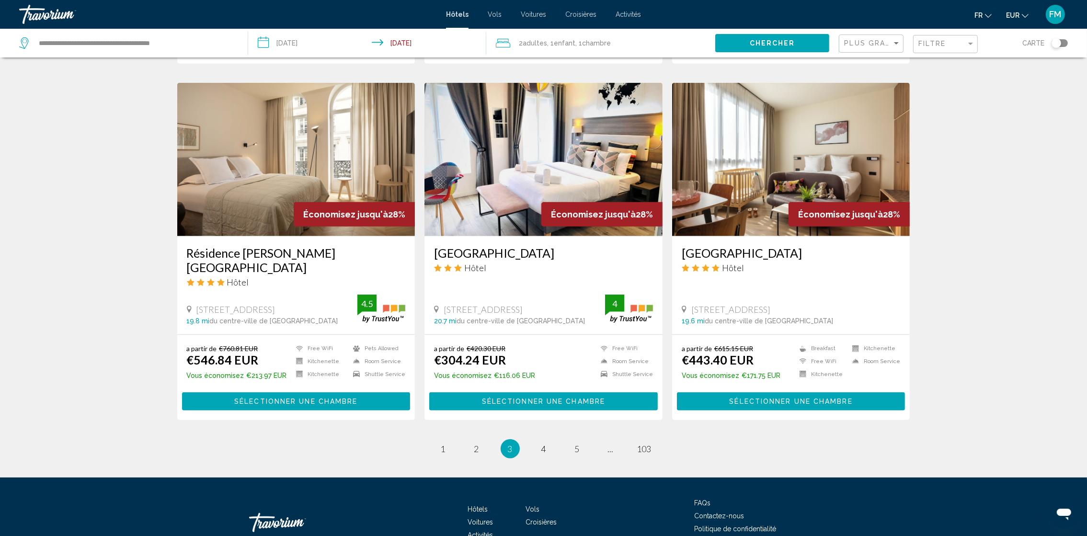
scroll to position [1107, 0]
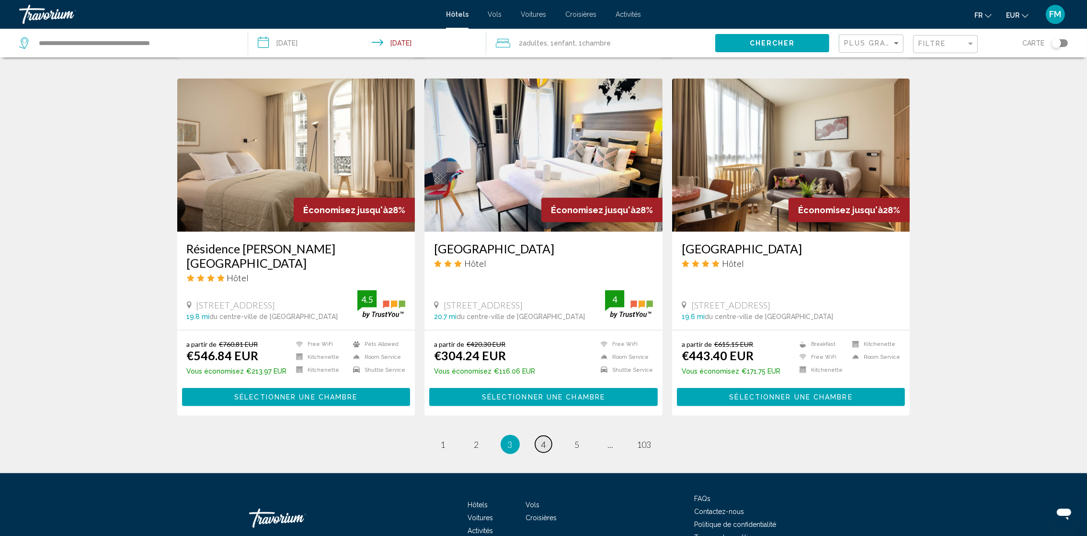
click at [544, 439] on span "4" at bounding box center [543, 444] width 5 height 11
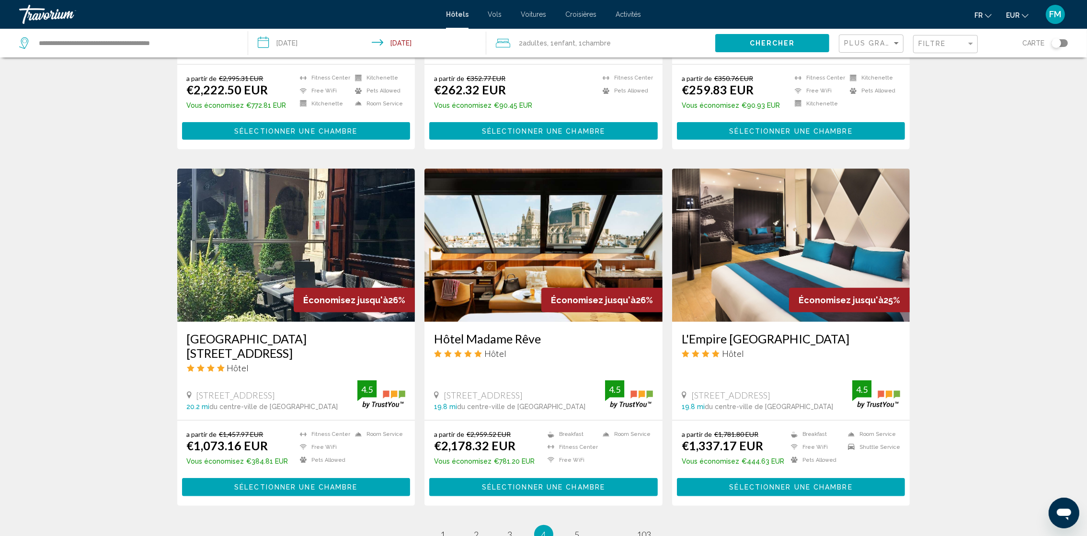
scroll to position [1077, 0]
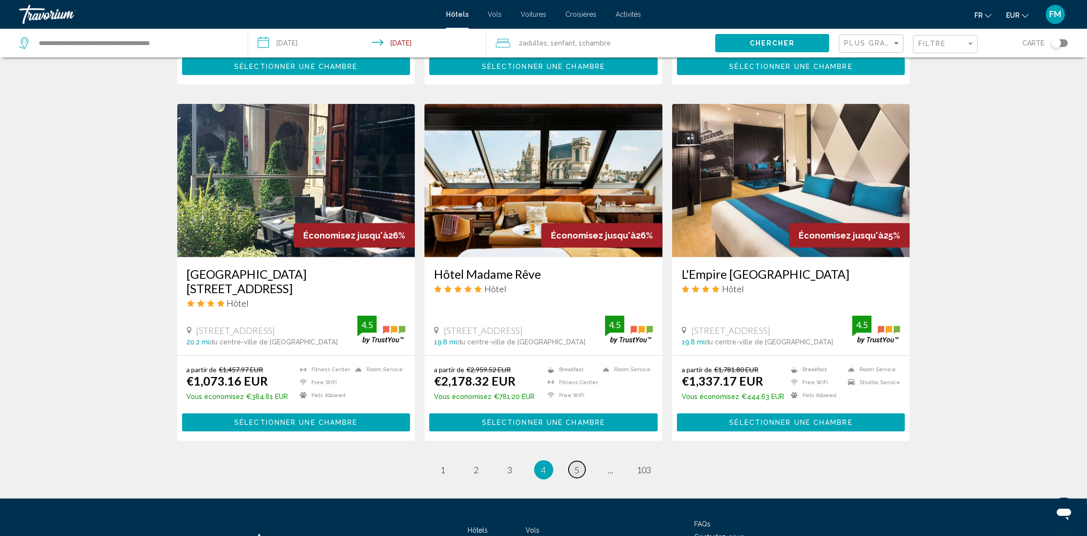
click at [573, 461] on link "page 5" at bounding box center [576, 469] width 17 height 17
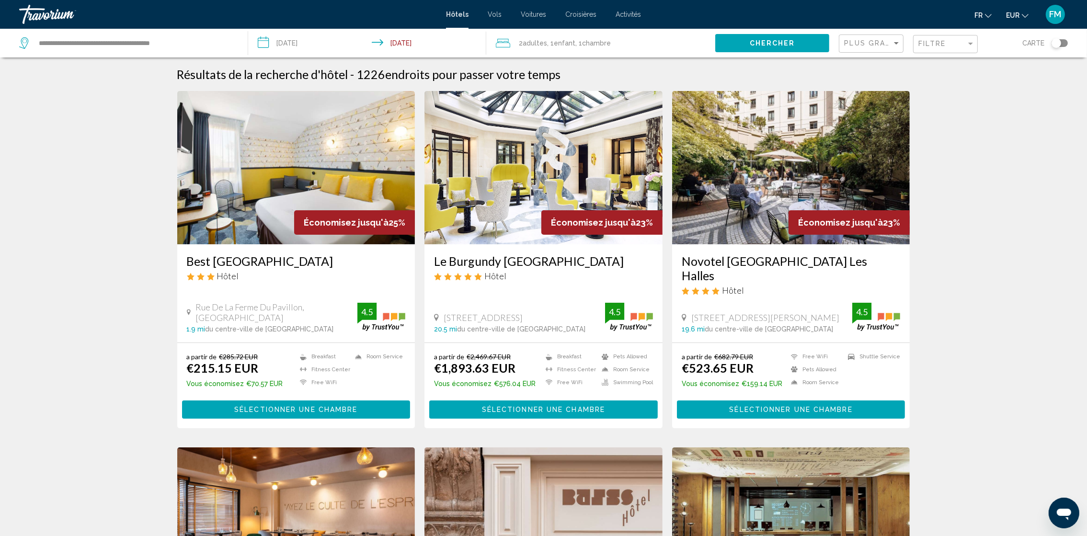
click at [263, 223] on img "Main content" at bounding box center [296, 167] width 238 height 153
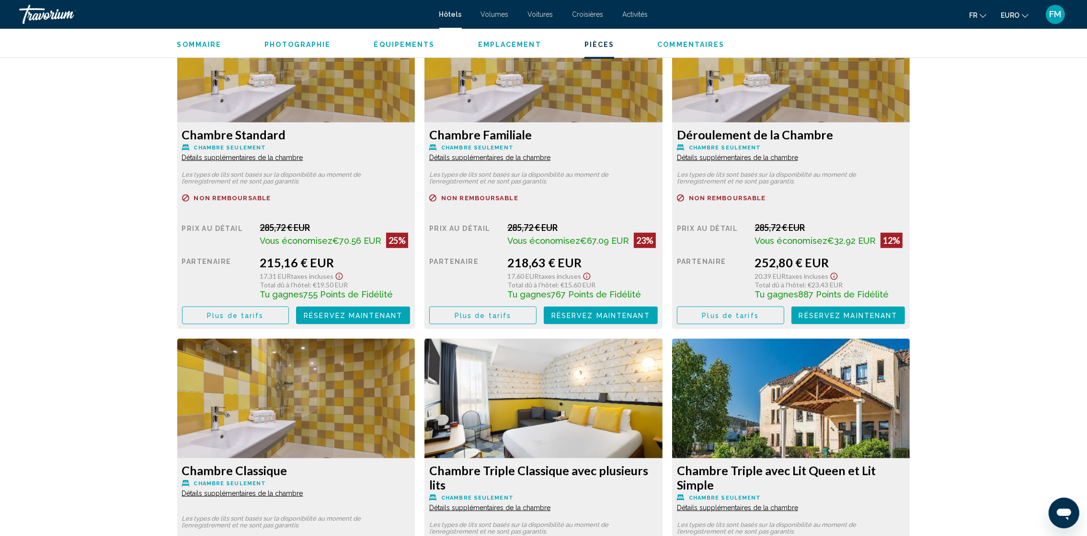
scroll to position [1580, 0]
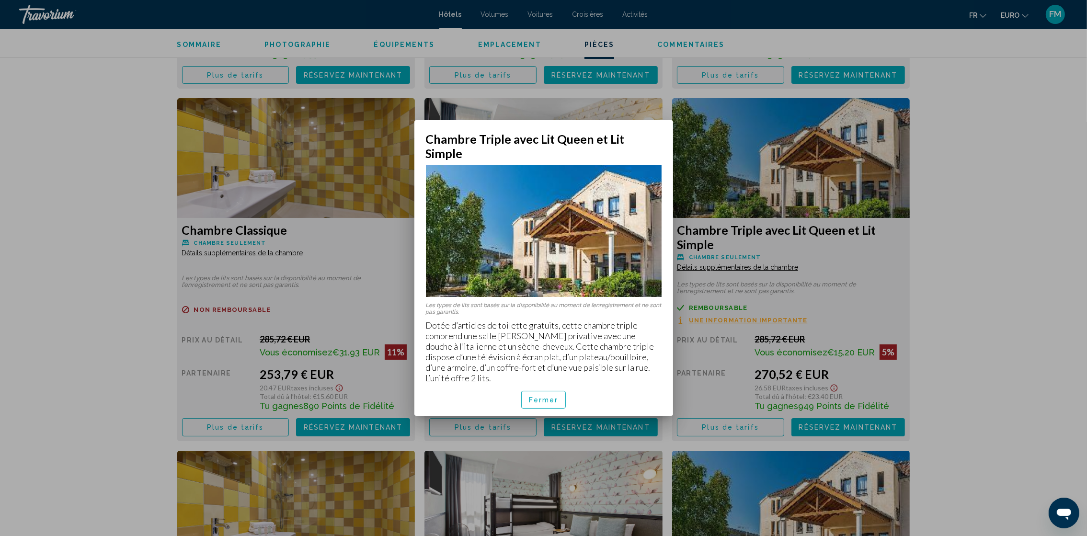
click at [826, 217] on div at bounding box center [543, 268] width 1087 height 536
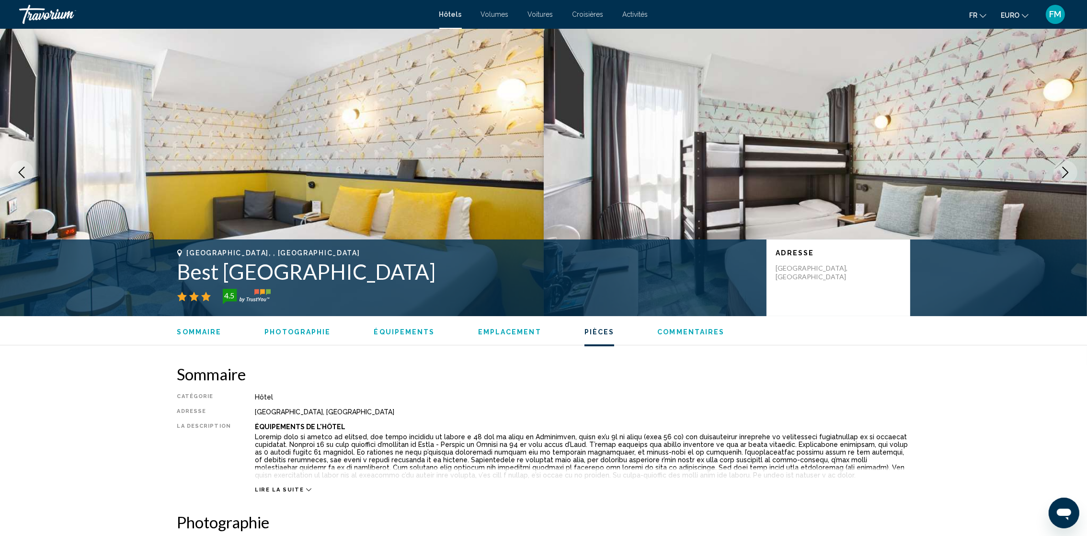
scroll to position [1580, 0]
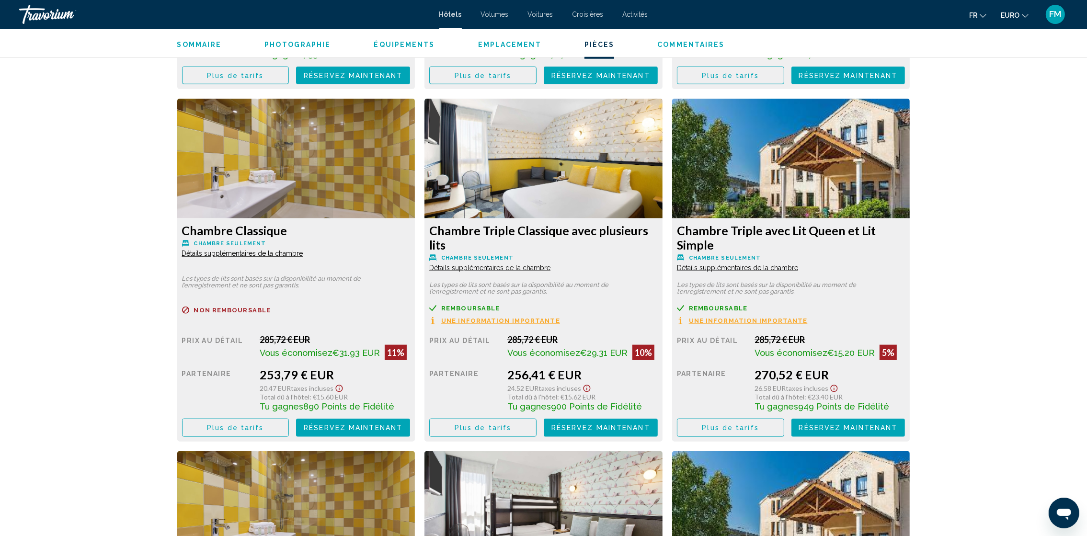
click at [410, 84] on div "Remboursable Non remboursable Non remboursable Une information importante Prix …" at bounding box center [296, 20] width 228 height 130
click at [410, 41] on div "26.58 EUR Taxes incluses" at bounding box center [335, 35] width 150 height 11
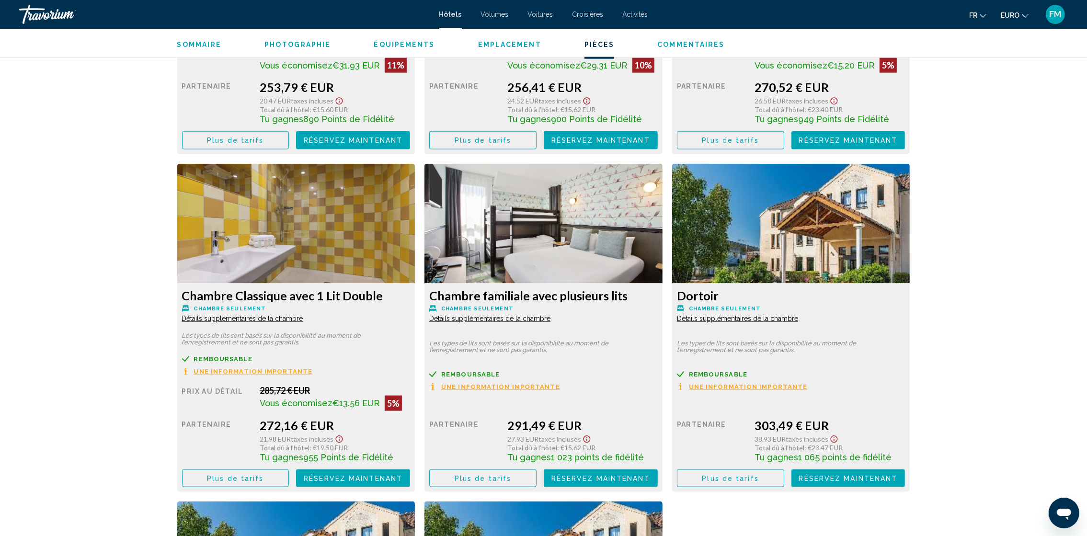
scroll to position [1652, 0]
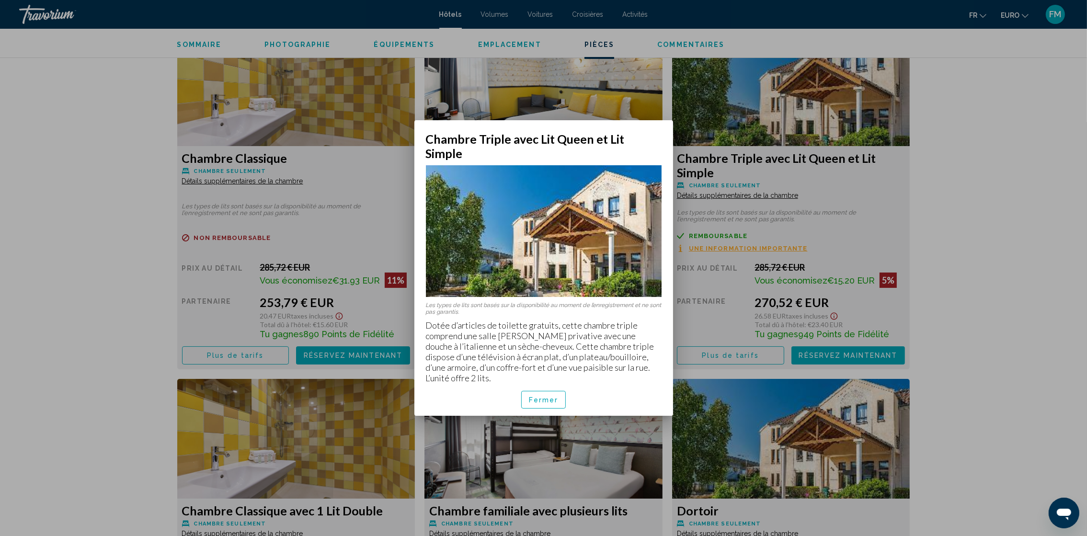
scroll to position [0, 0]
click at [588, 291] on div "Les types de lits sont basés sur la disponibilité au moment de l’enregistrement…" at bounding box center [543, 271] width 259 height 223
click at [547, 391] on button "Fermer" at bounding box center [543, 400] width 45 height 18
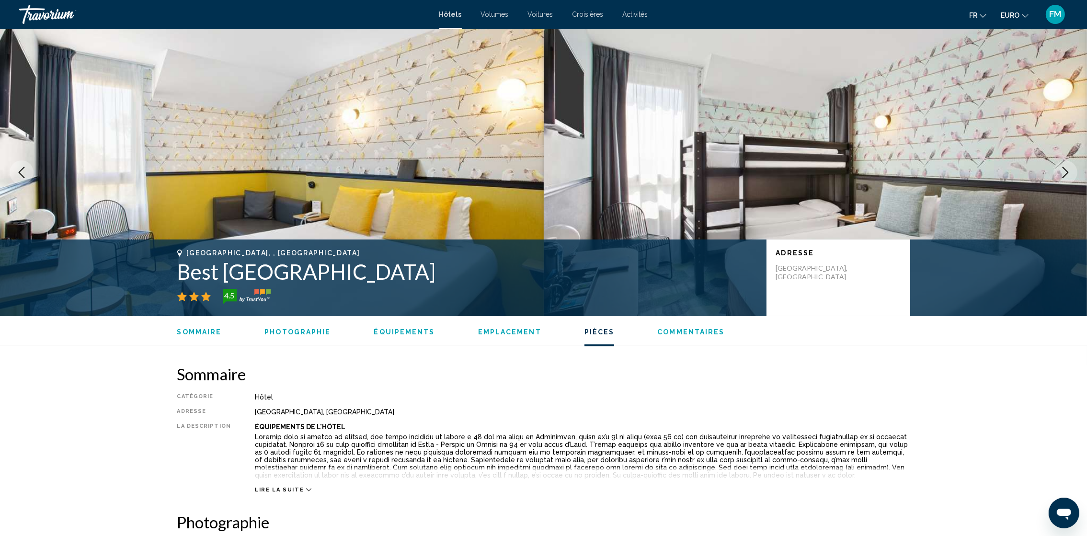
scroll to position [1652, 0]
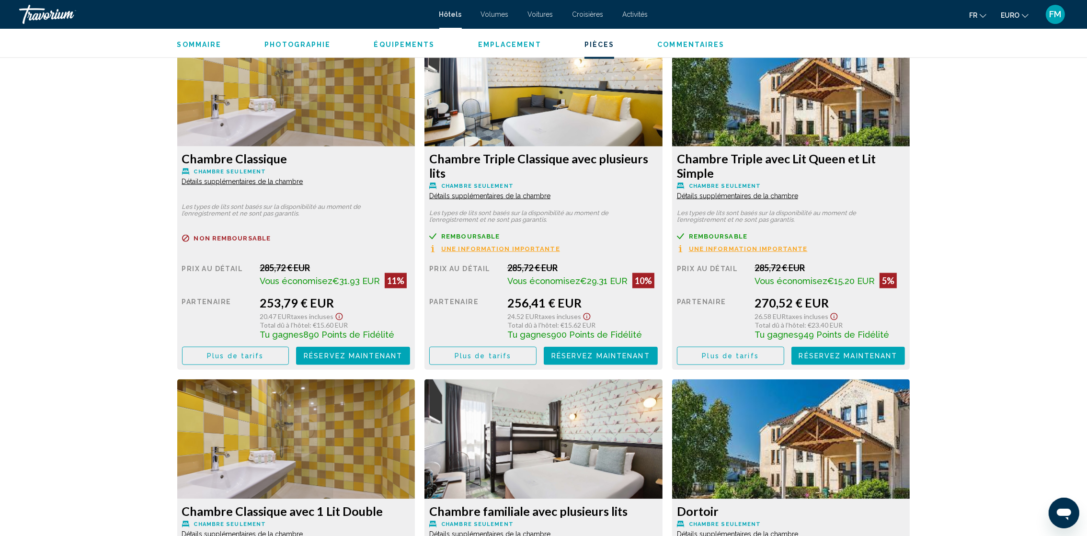
click at [811, 351] on span "Réservez maintenant Plus disponible" at bounding box center [848, 355] width 99 height 8
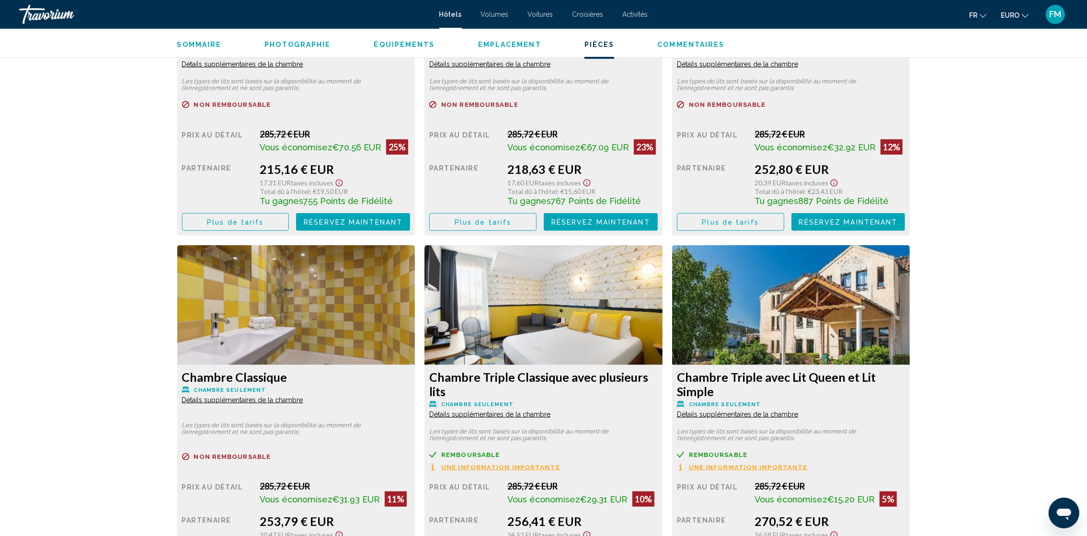
scroll to position [1436, 0]
